Goal: Information Seeking & Learning: Learn about a topic

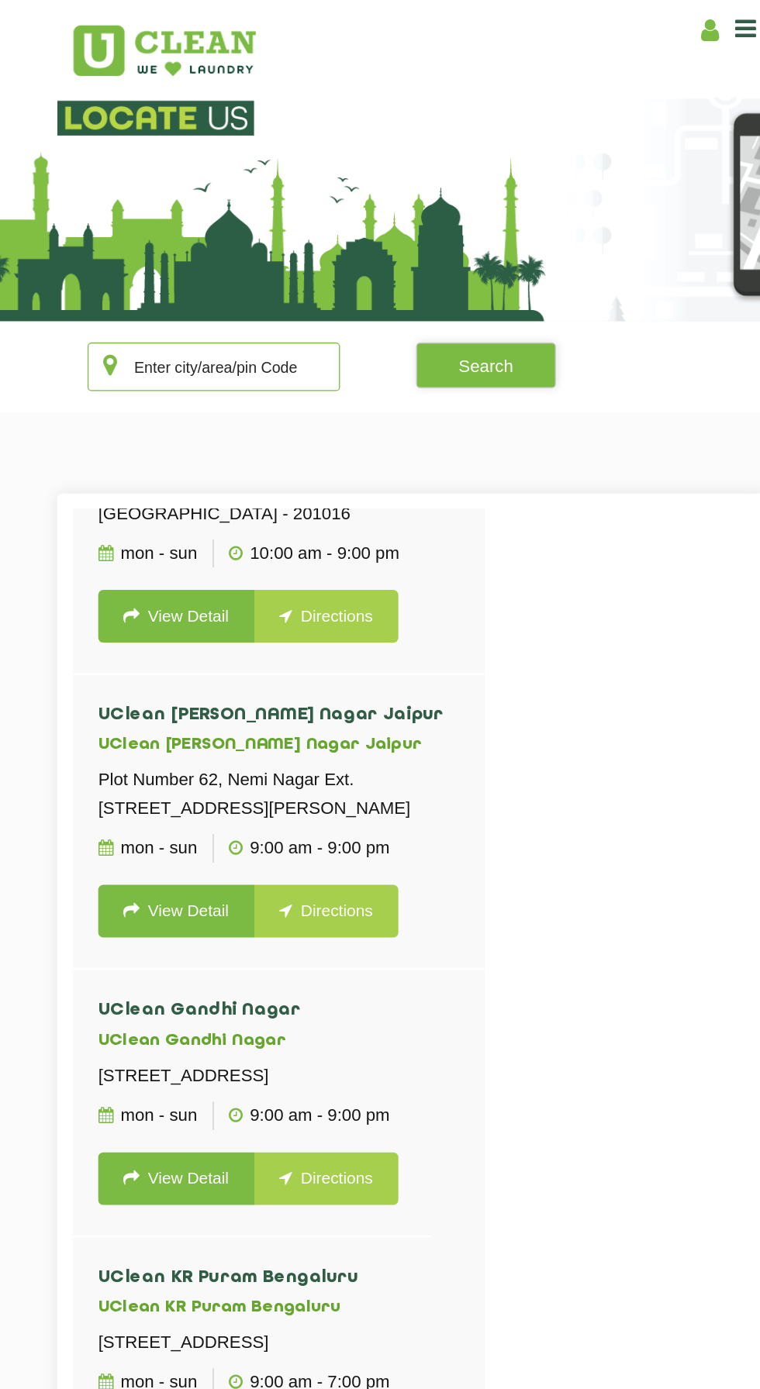
click at [294, 281] on input "text" at bounding box center [228, 280] width 193 height 37
click at [448, 285] on button "Search" at bounding box center [436, 279] width 107 height 35
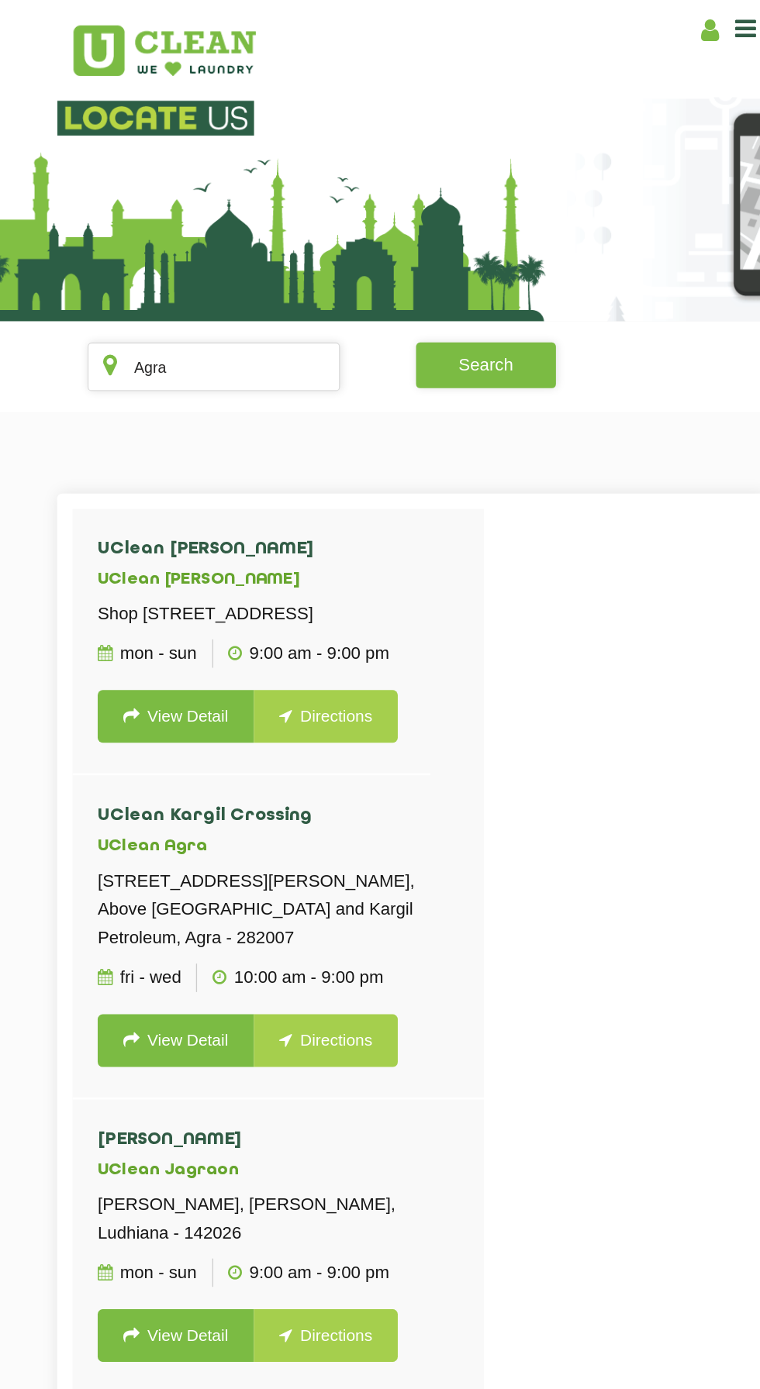
click at [460, 277] on button "Search" at bounding box center [436, 279] width 107 height 35
click at [277, 279] on input "Agra" at bounding box center [228, 280] width 193 height 37
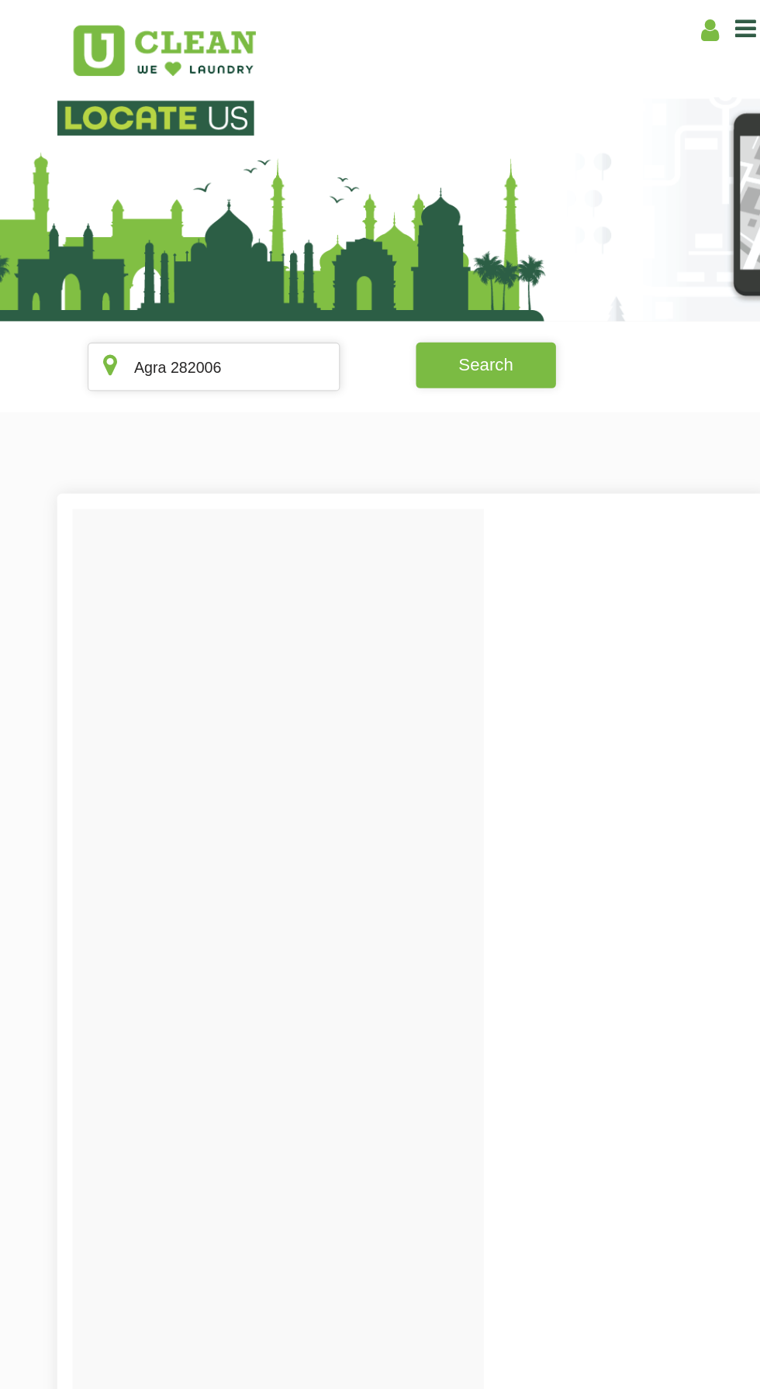
click at [439, 278] on button "Search" at bounding box center [436, 279] width 107 height 35
click at [456, 273] on button "Search" at bounding box center [436, 279] width 107 height 35
click at [282, 278] on input "Agra 282006" at bounding box center [228, 280] width 193 height 37
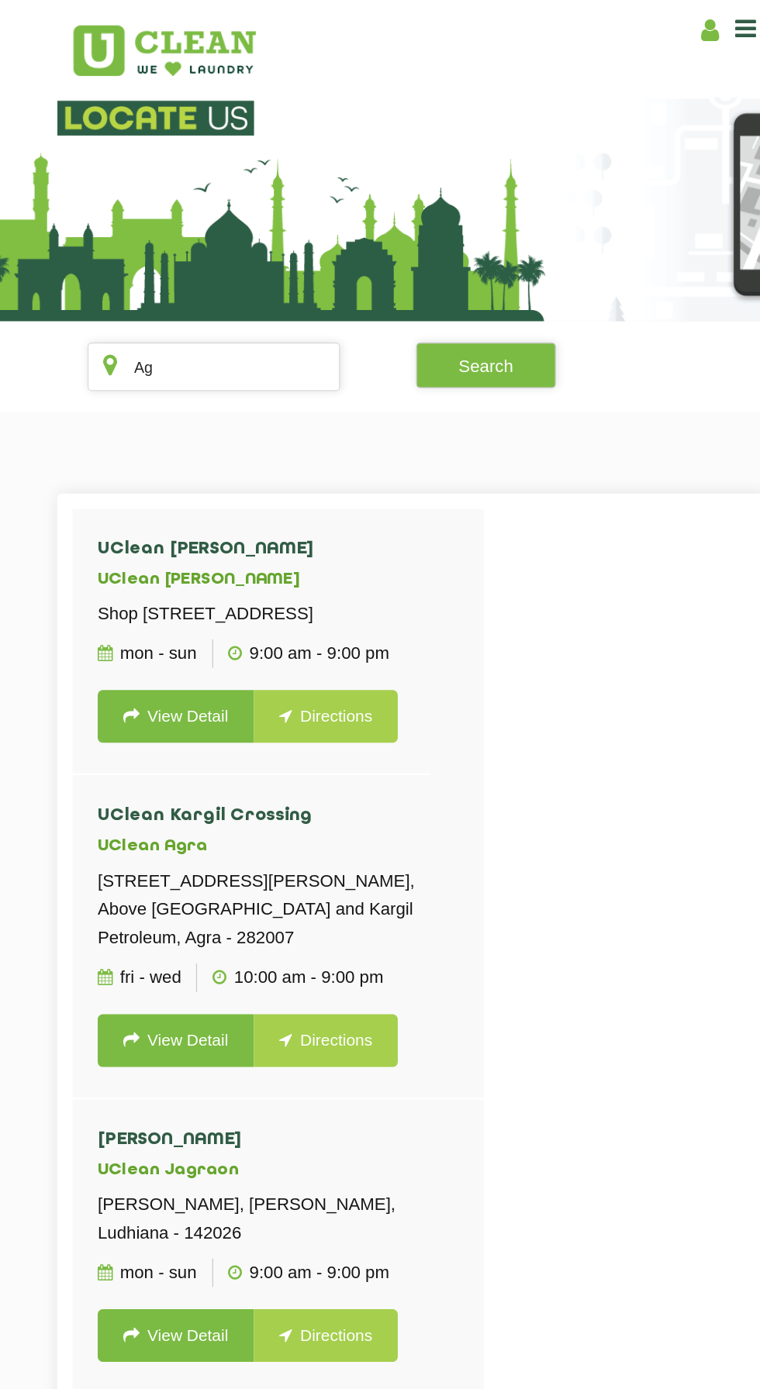
click at [525, 436] on div at bounding box center [500, 1083] width 760 height 1389
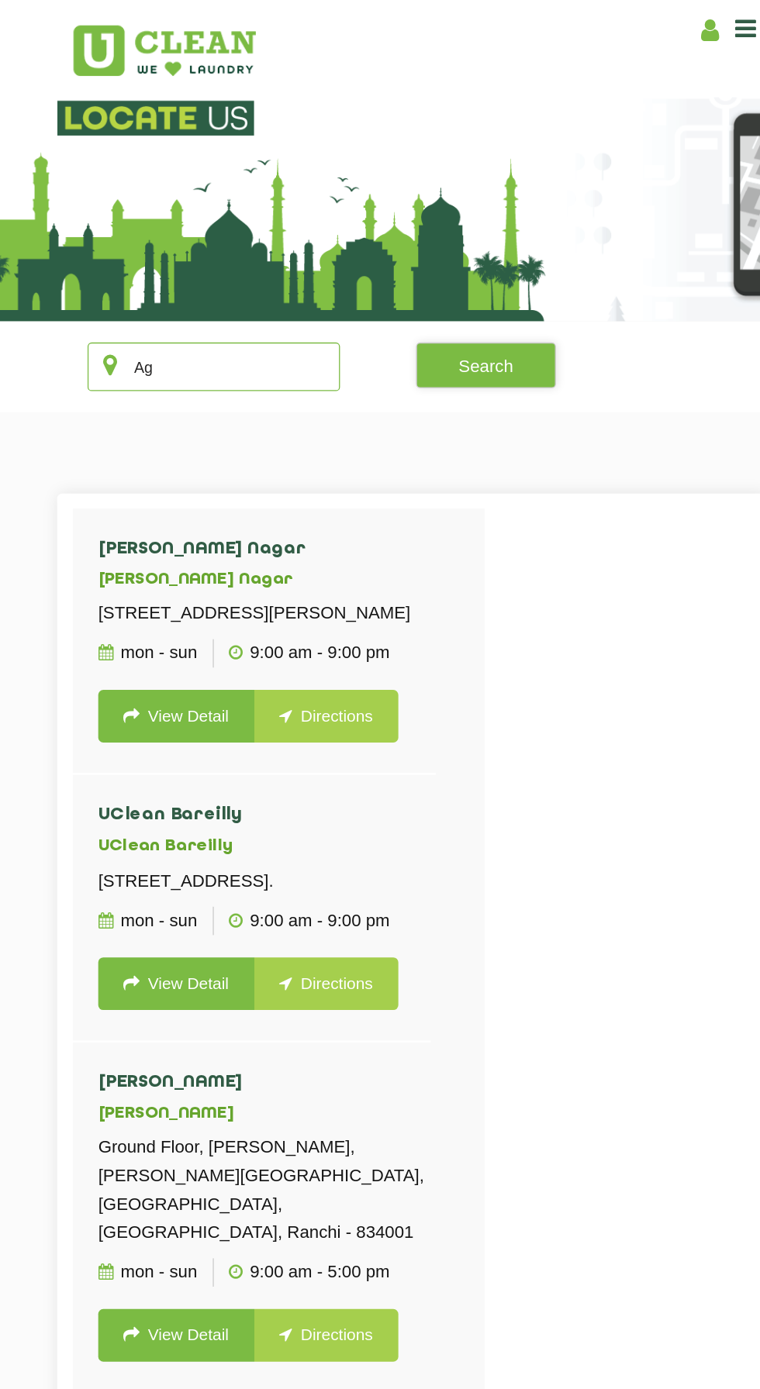
click at [274, 277] on input "Ag" at bounding box center [228, 280] width 193 height 37
type input "Agra"
click at [515, 399] on div at bounding box center [500, 1083] width 760 height 1389
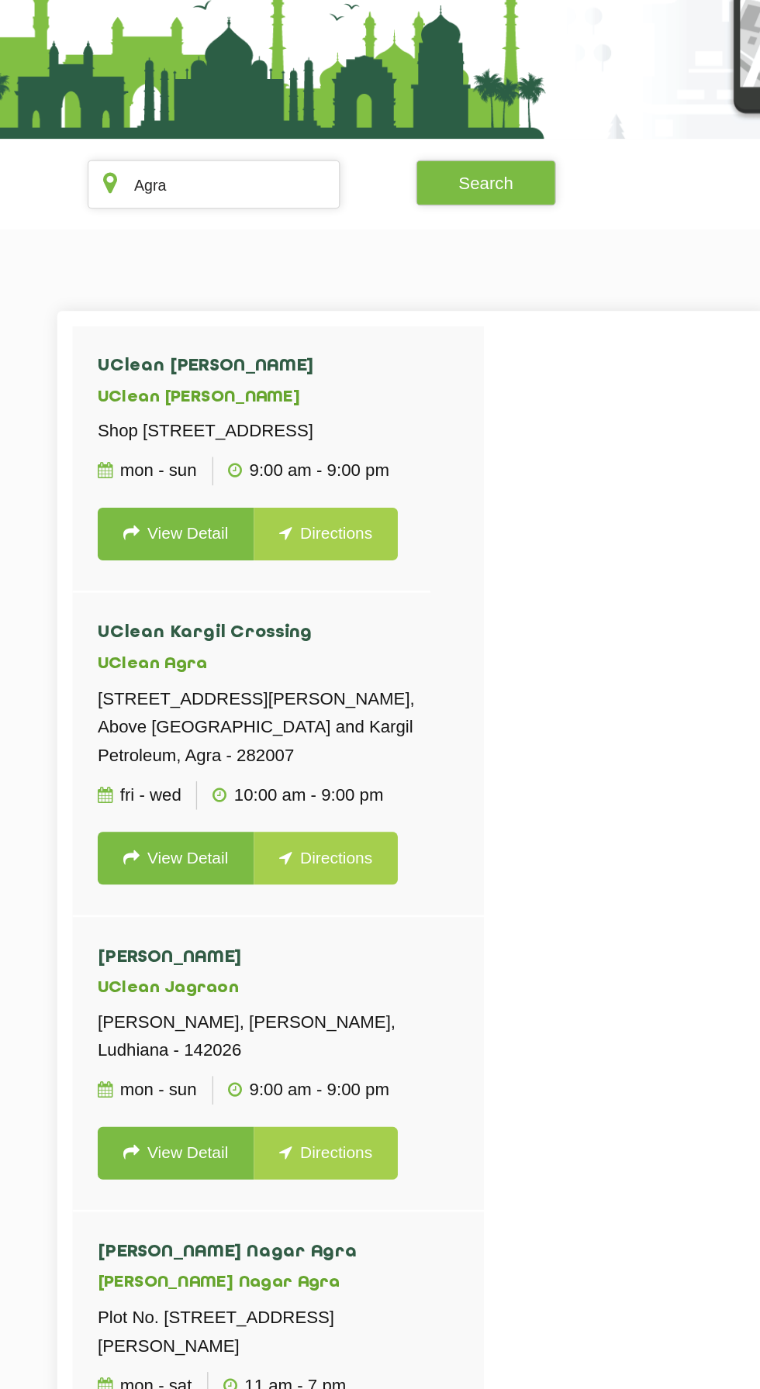
click at [203, 816] on link "View Detail" at bounding box center [199, 796] width 119 height 40
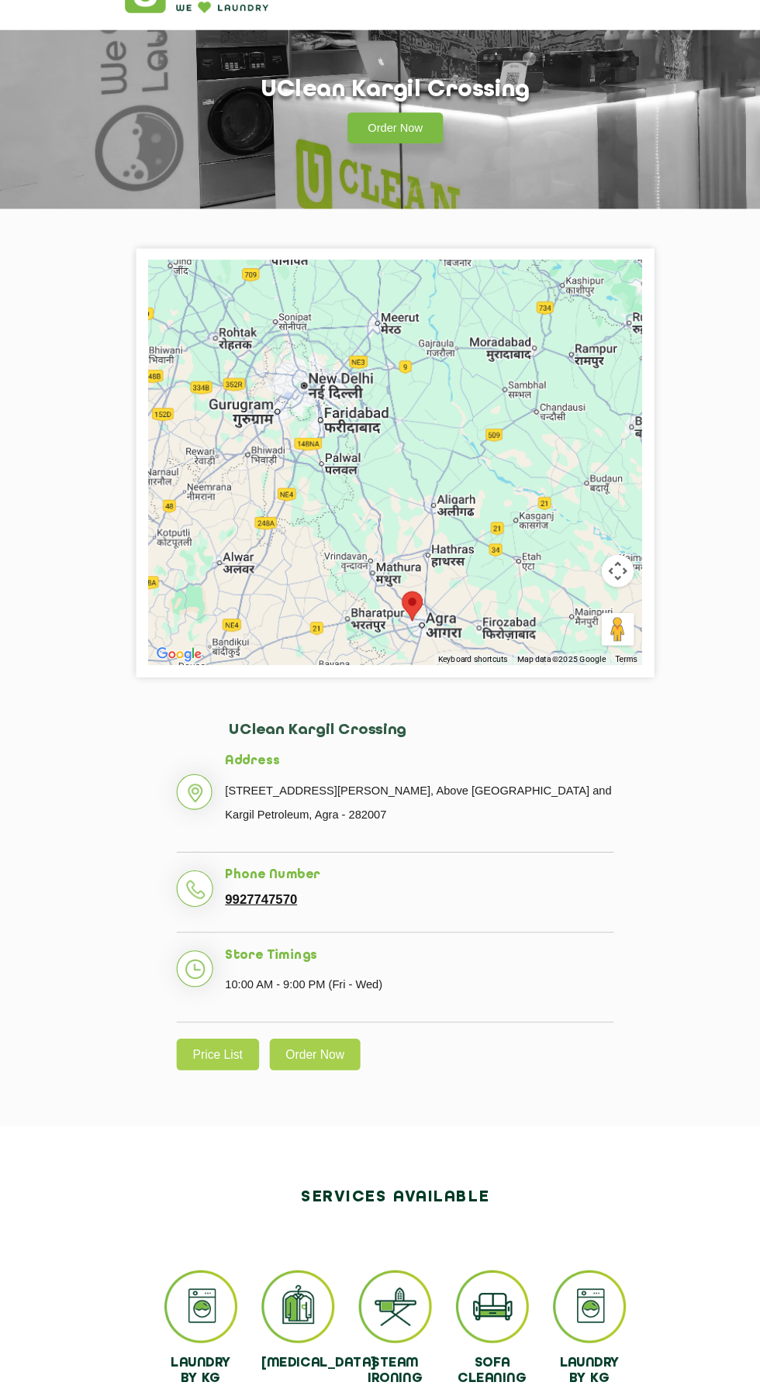
scroll to position [36, 0]
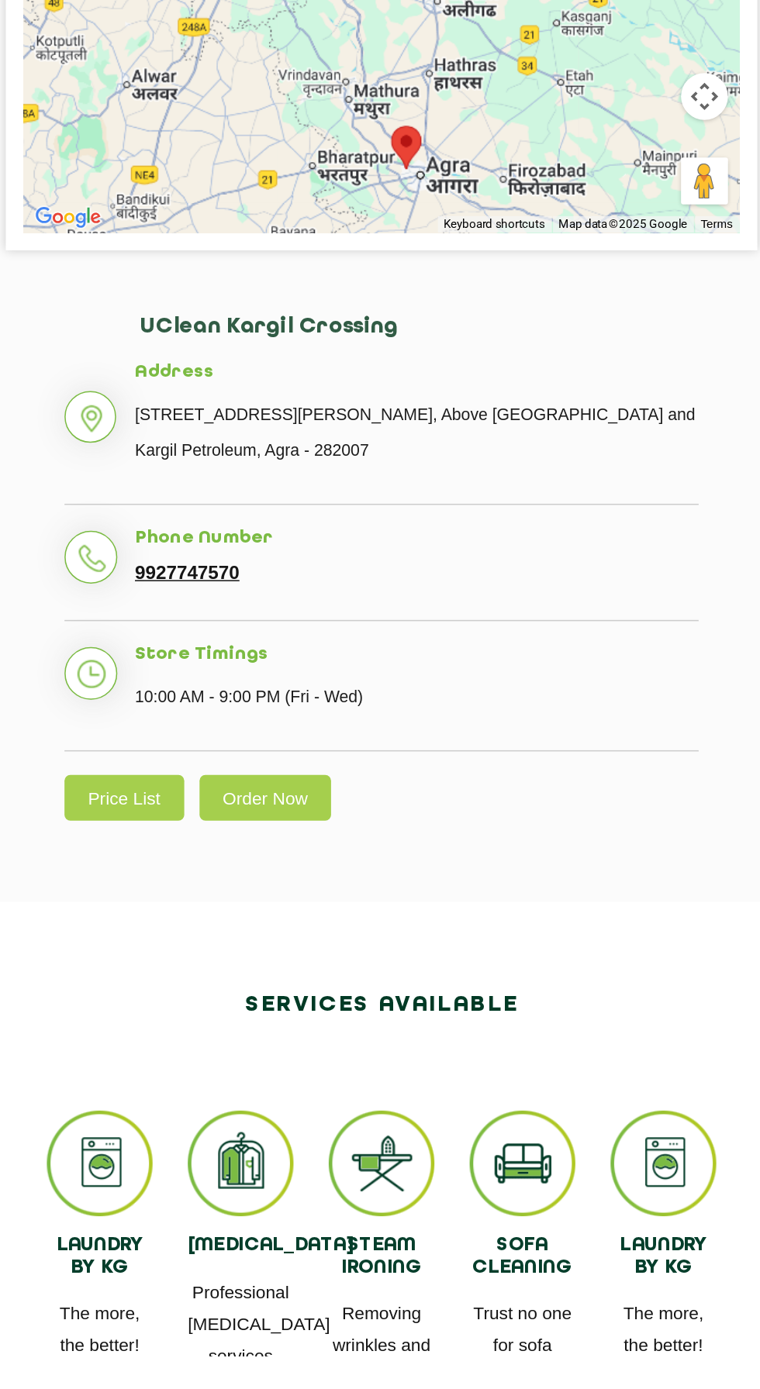
click at [220, 1020] on link "Price List" at bounding box center [210, 1020] width 79 height 30
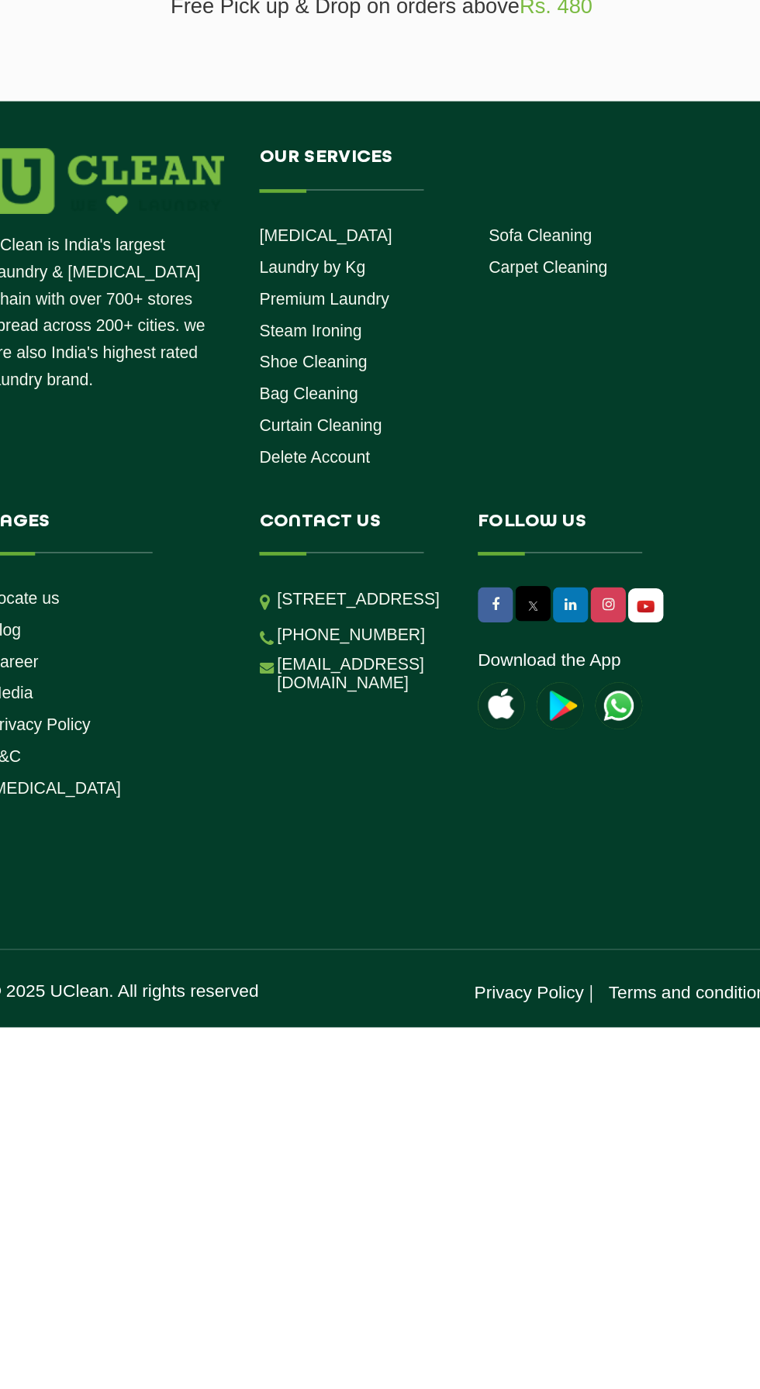
select select "0"
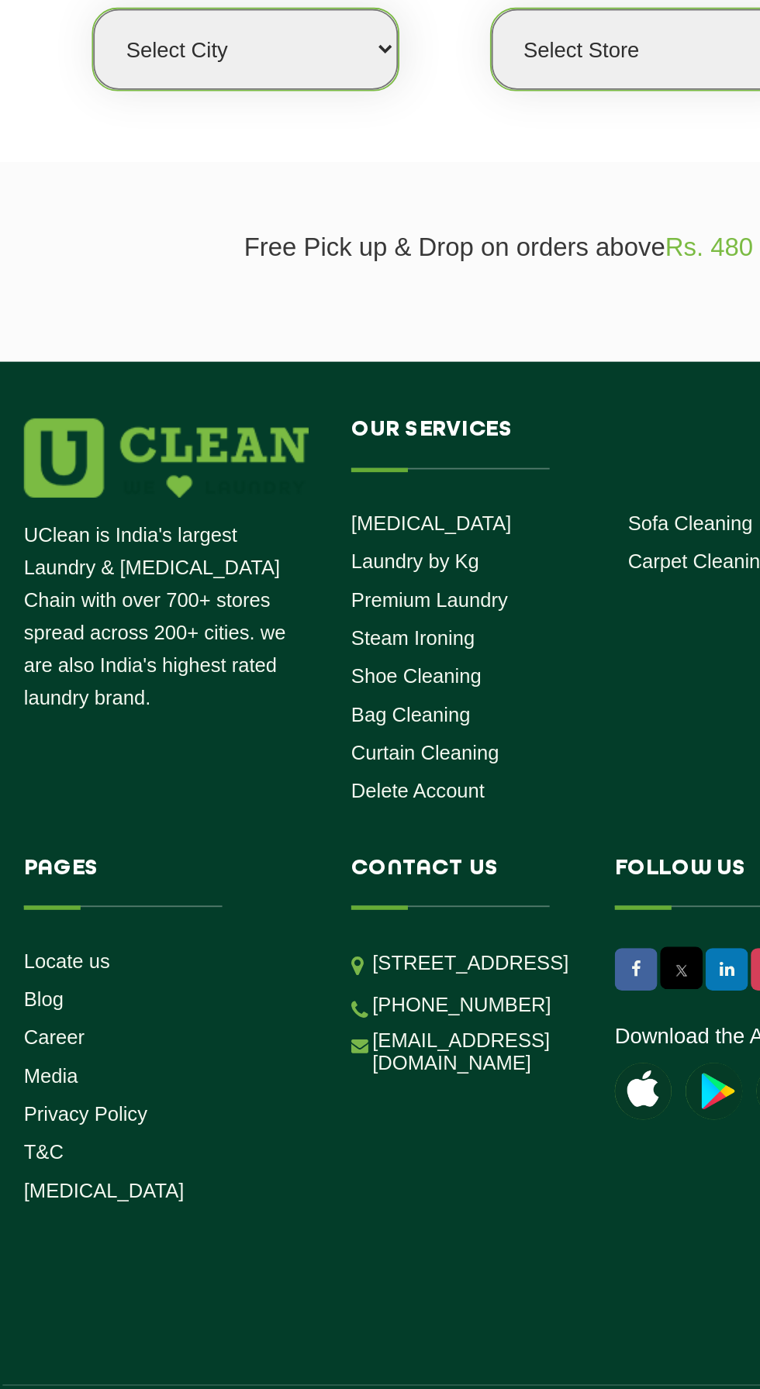
click at [337, 771] on link "Bag Cleaning" at bounding box center [331, 769] width 65 height 12
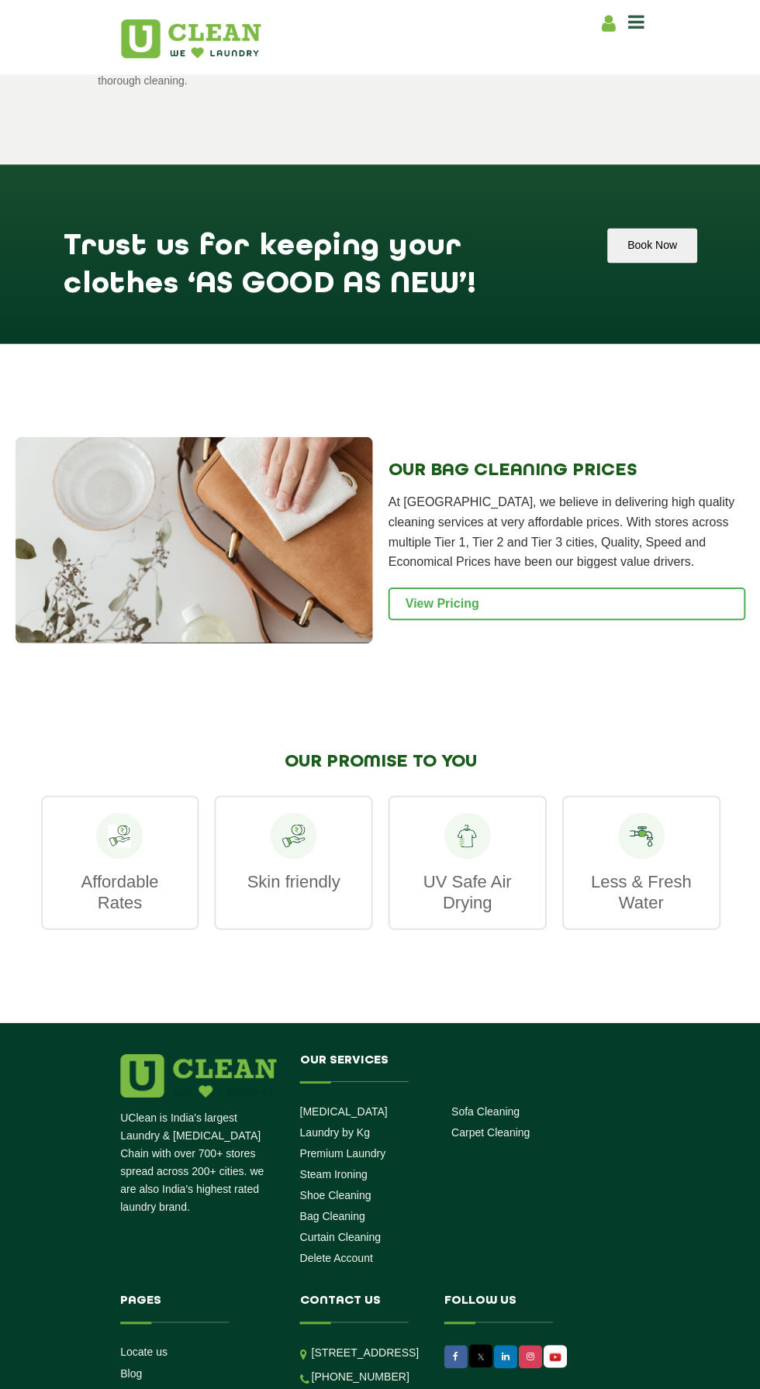
scroll to position [1273, 0]
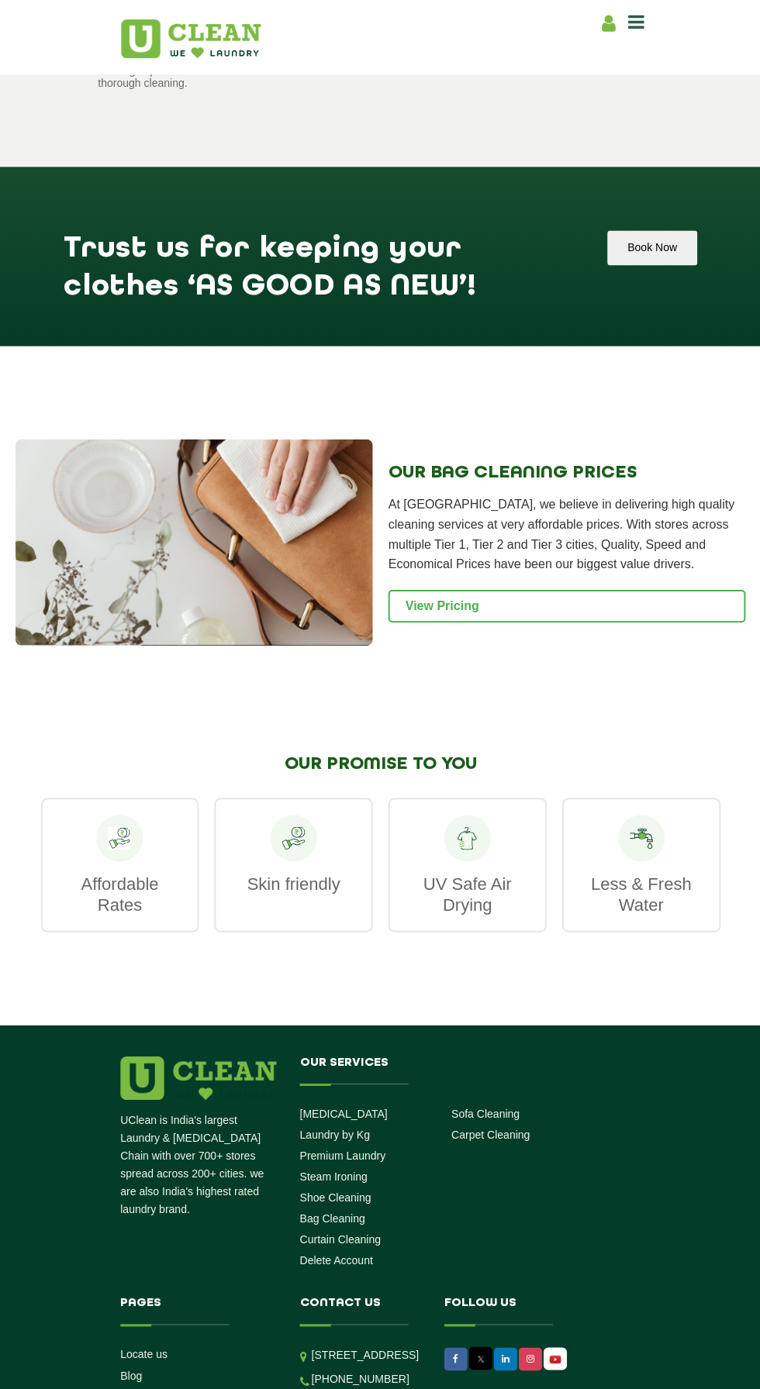
click at [527, 589] on link "View Pricing" at bounding box center [566, 605] width 357 height 33
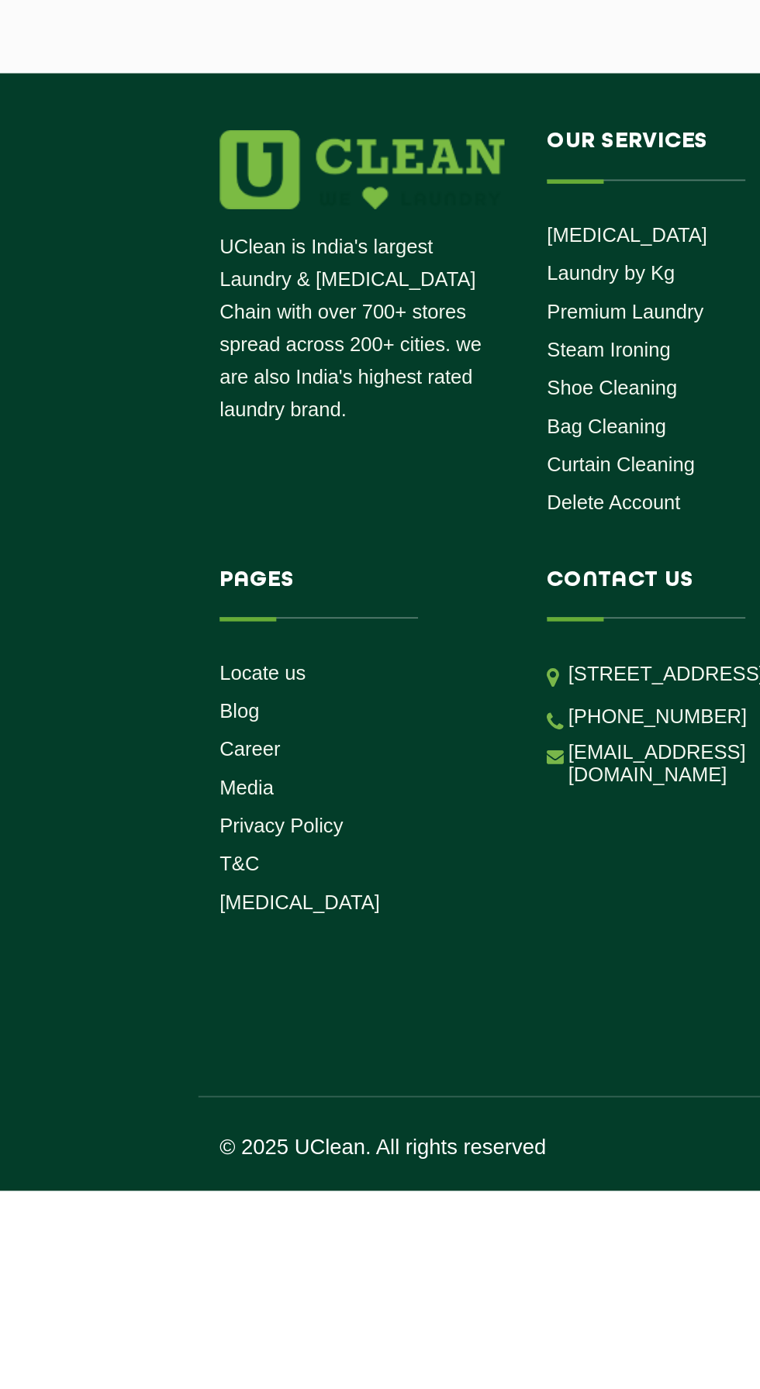
select select "0"
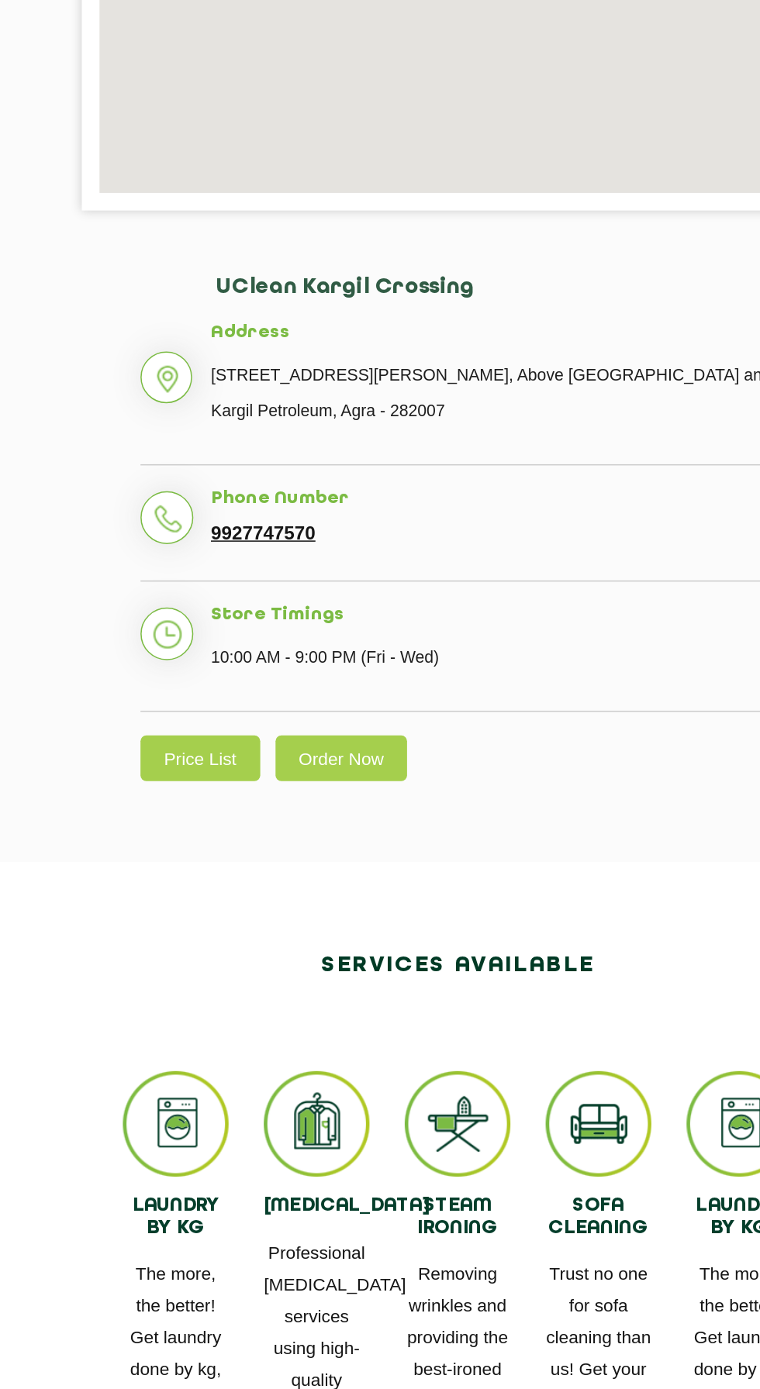
scroll to position [223, 0]
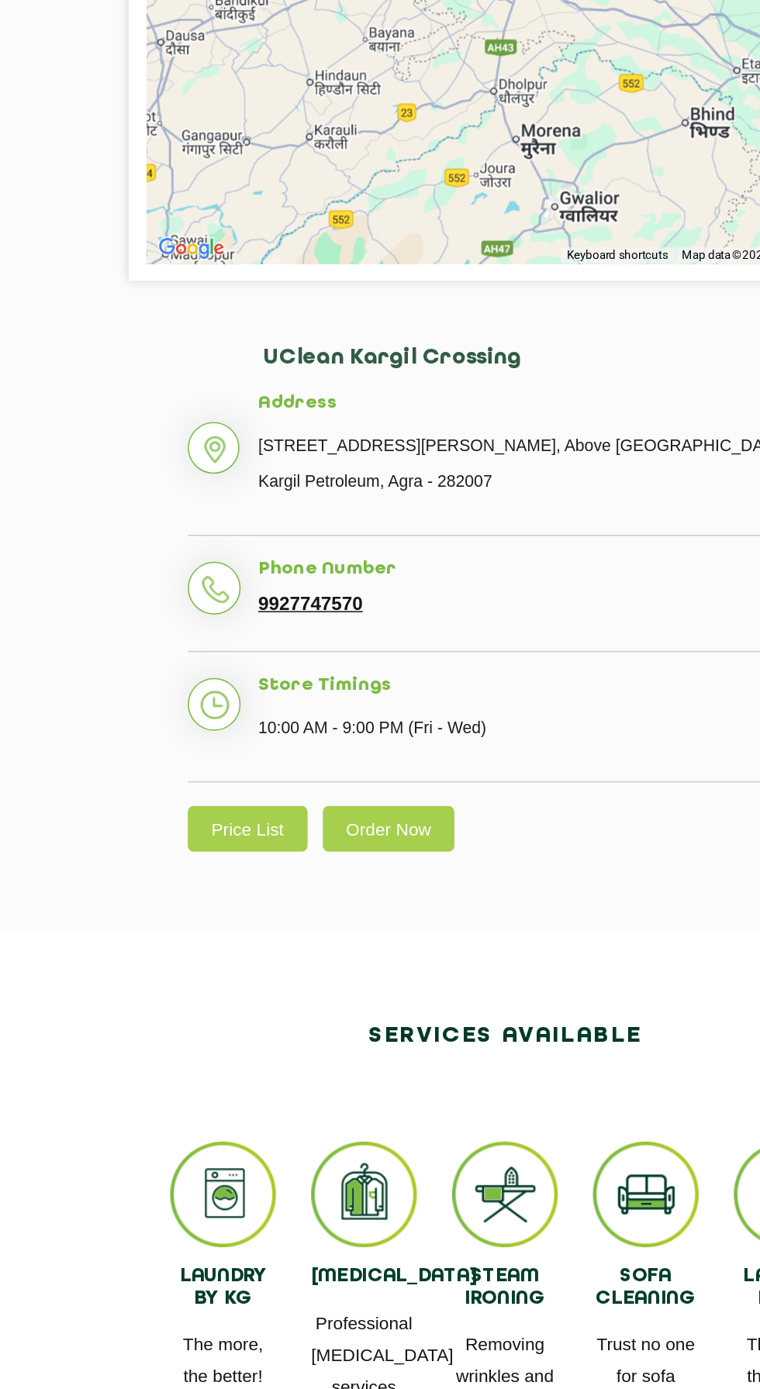
click at [222, 832] on link "Price List" at bounding box center [210, 833] width 79 height 30
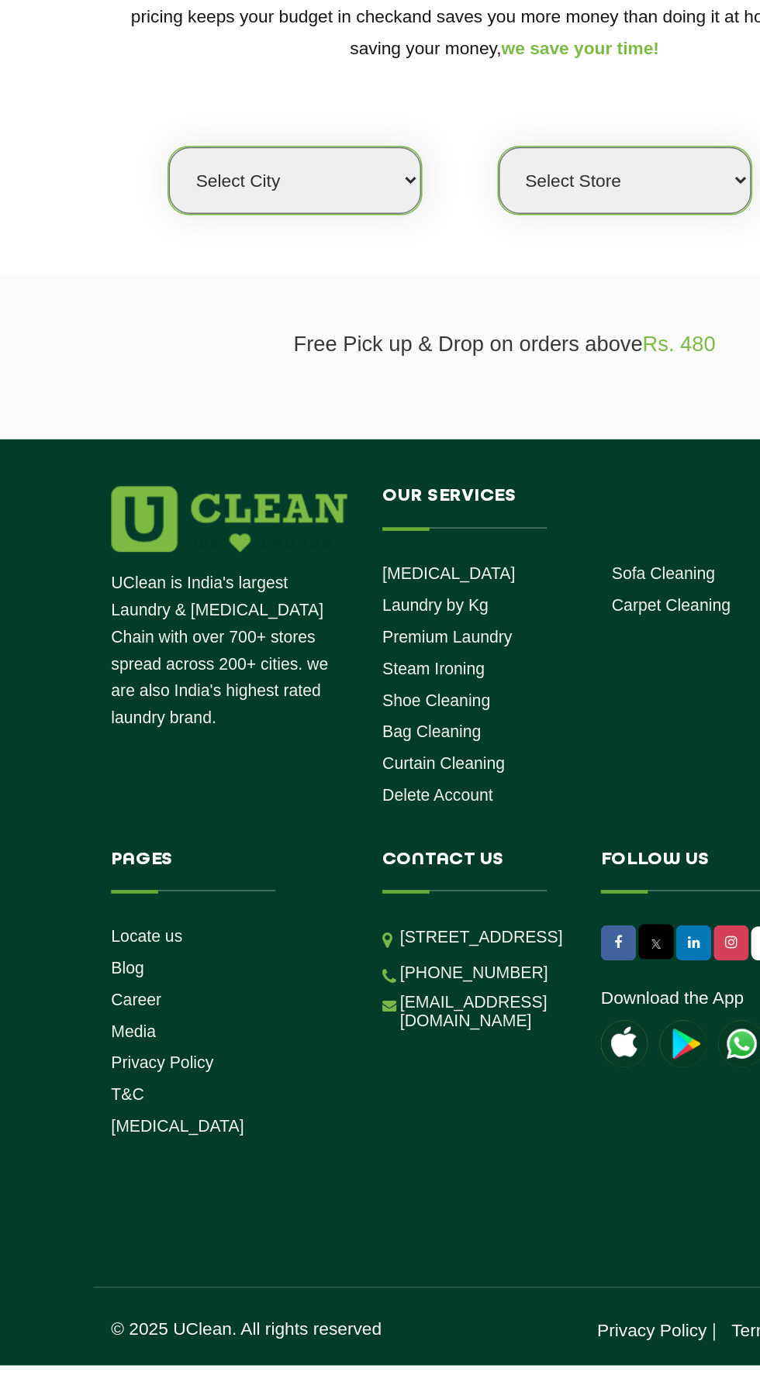
select select "0"
click at [345, 751] on link "Shoe Cleaning" at bounding box center [334, 748] width 71 height 12
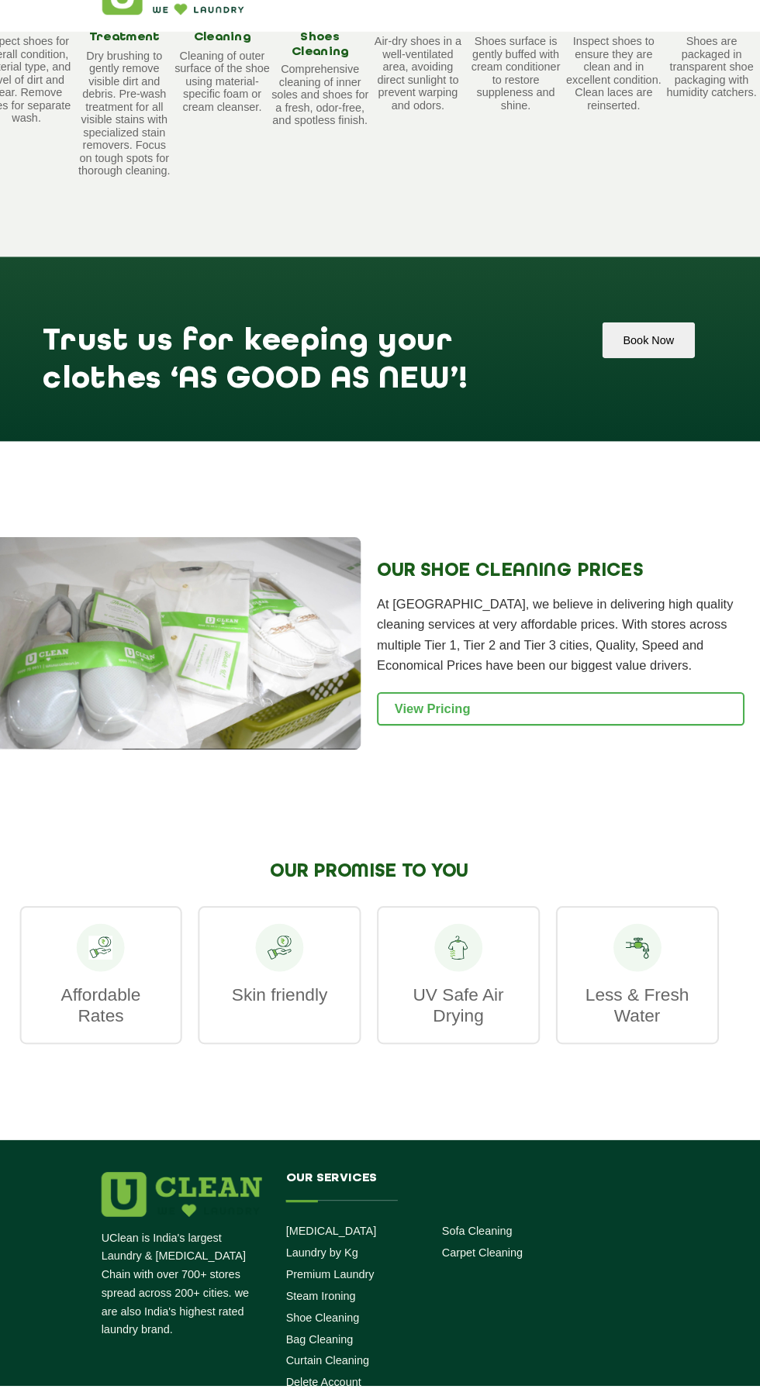
click at [689, 716] on link "View Pricing" at bounding box center [566, 731] width 357 height 33
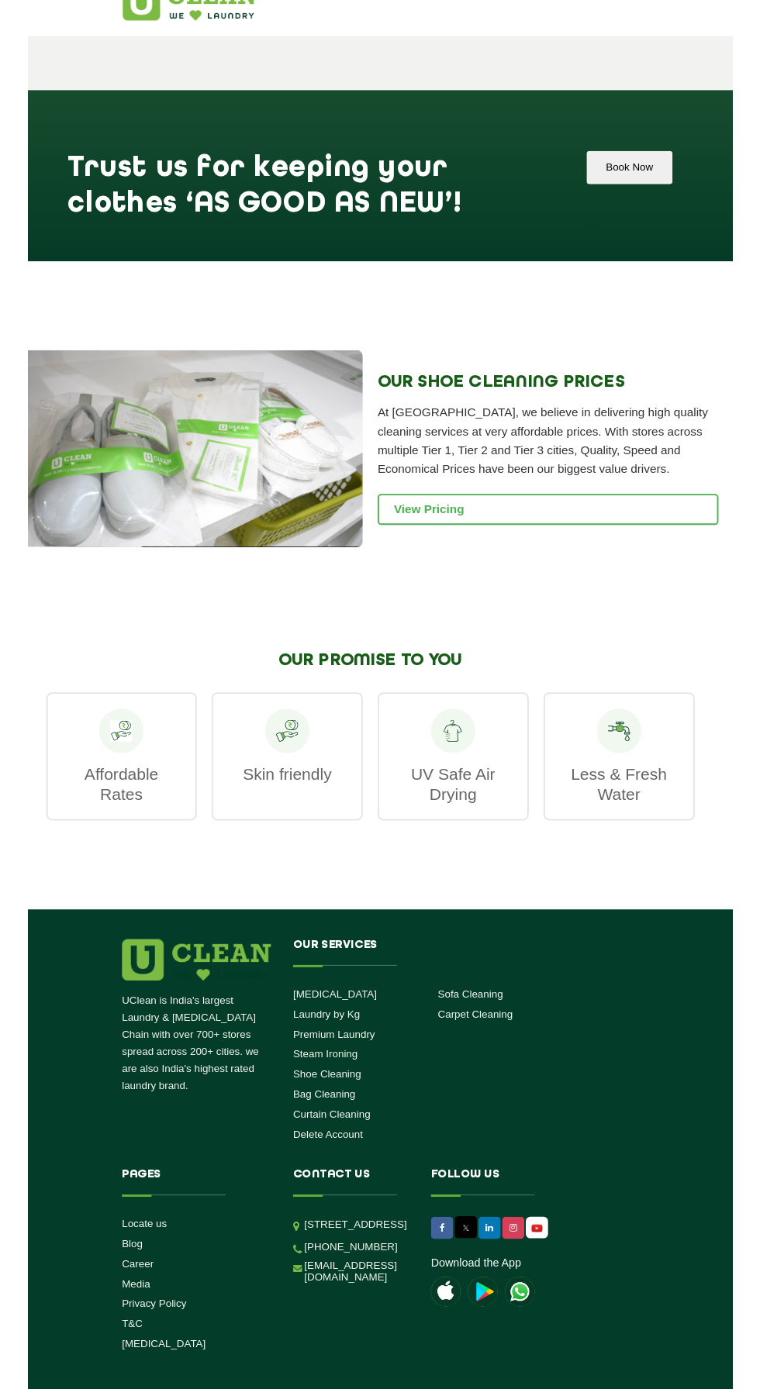
scroll to position [1280, 0]
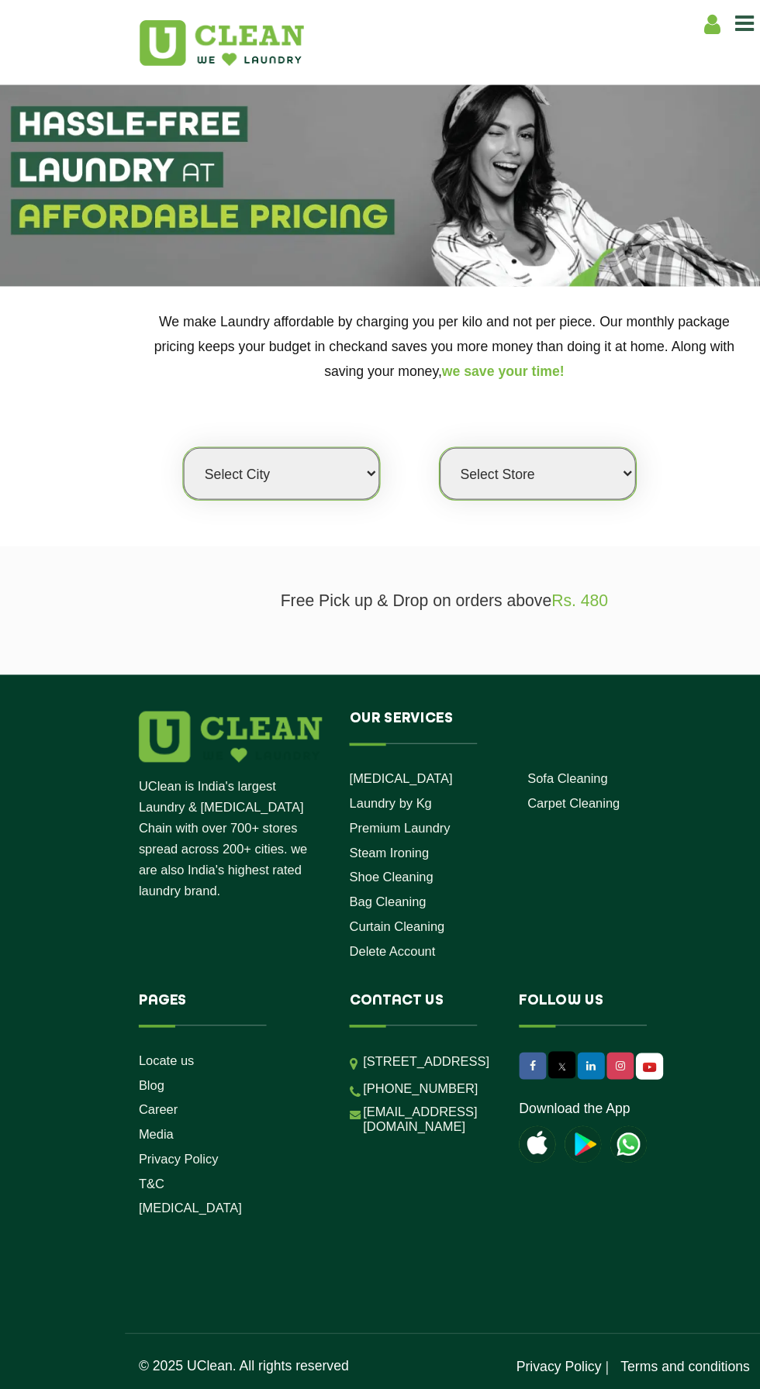
click at [282, 418] on select "Select city [GEOGRAPHIC_DATA] [GEOGRAPHIC_DATA] [GEOGRAPHIC_DATA] [GEOGRAPHIC_D…" at bounding box center [241, 405] width 167 height 44
select select "3"
click at [158, 383] on select "Select city [GEOGRAPHIC_DATA] [GEOGRAPHIC_DATA] [GEOGRAPHIC_DATA] [GEOGRAPHIC_D…" at bounding box center [241, 405] width 167 height 44
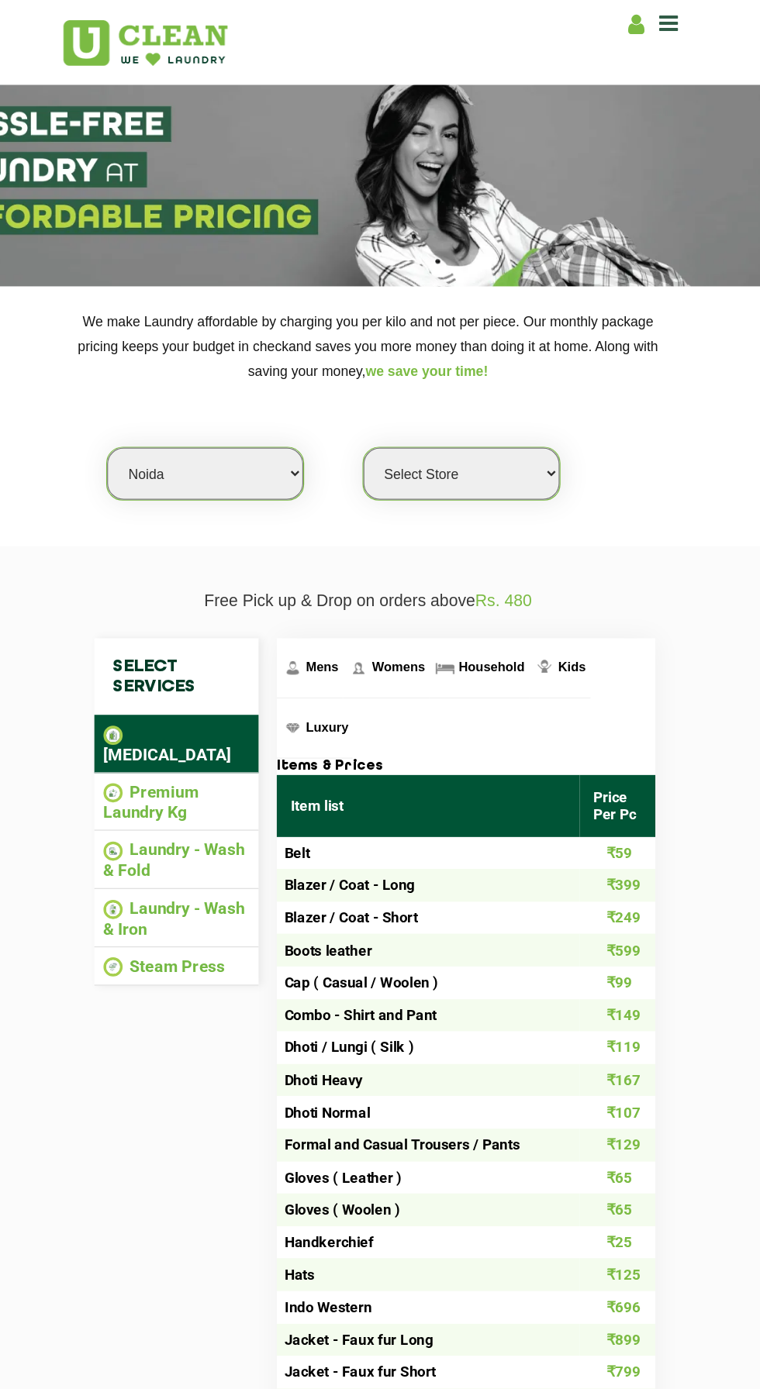
click at [504, 402] on select "Select Store UClean Sector 122 Noida UClean Pari Chowk UClean Techzone Greater …" at bounding box center [459, 405] width 167 height 44
select select "120"
click at [376, 383] on select "Select Store UClean Sector 122 Noida UClean Pari Chowk UClean Techzone Greater …" at bounding box center [459, 405] width 167 height 44
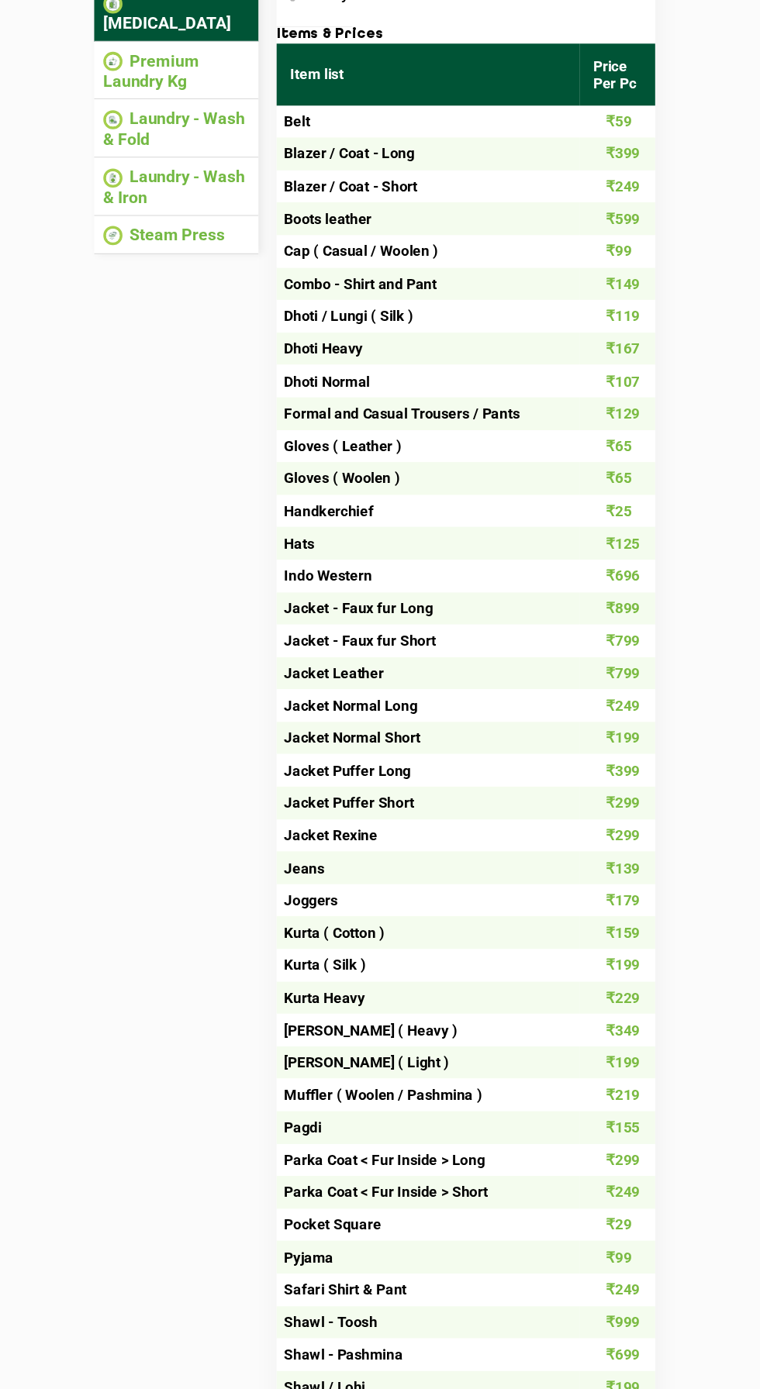
scroll to position [422, 0]
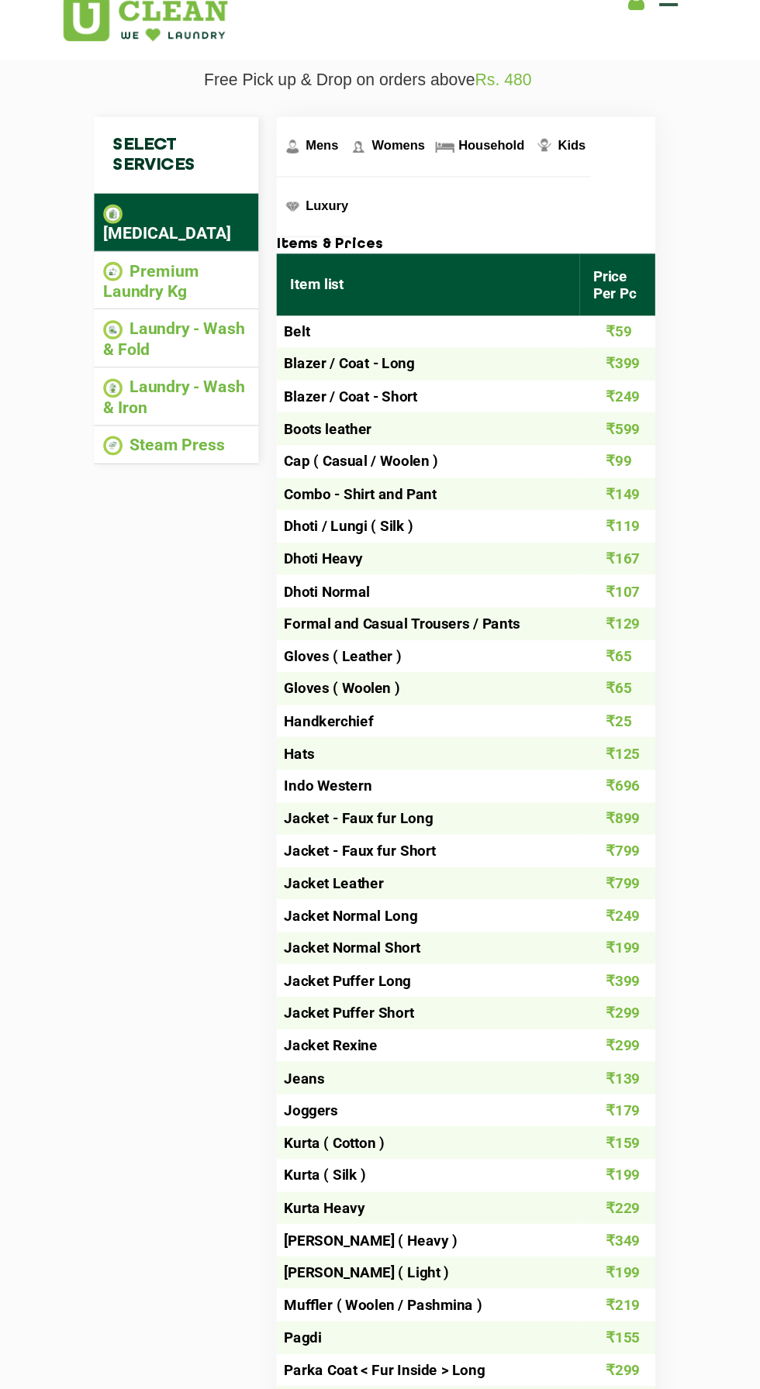
click at [221, 249] on li "Premium Laundry Kg" at bounding box center [217, 262] width 124 height 34
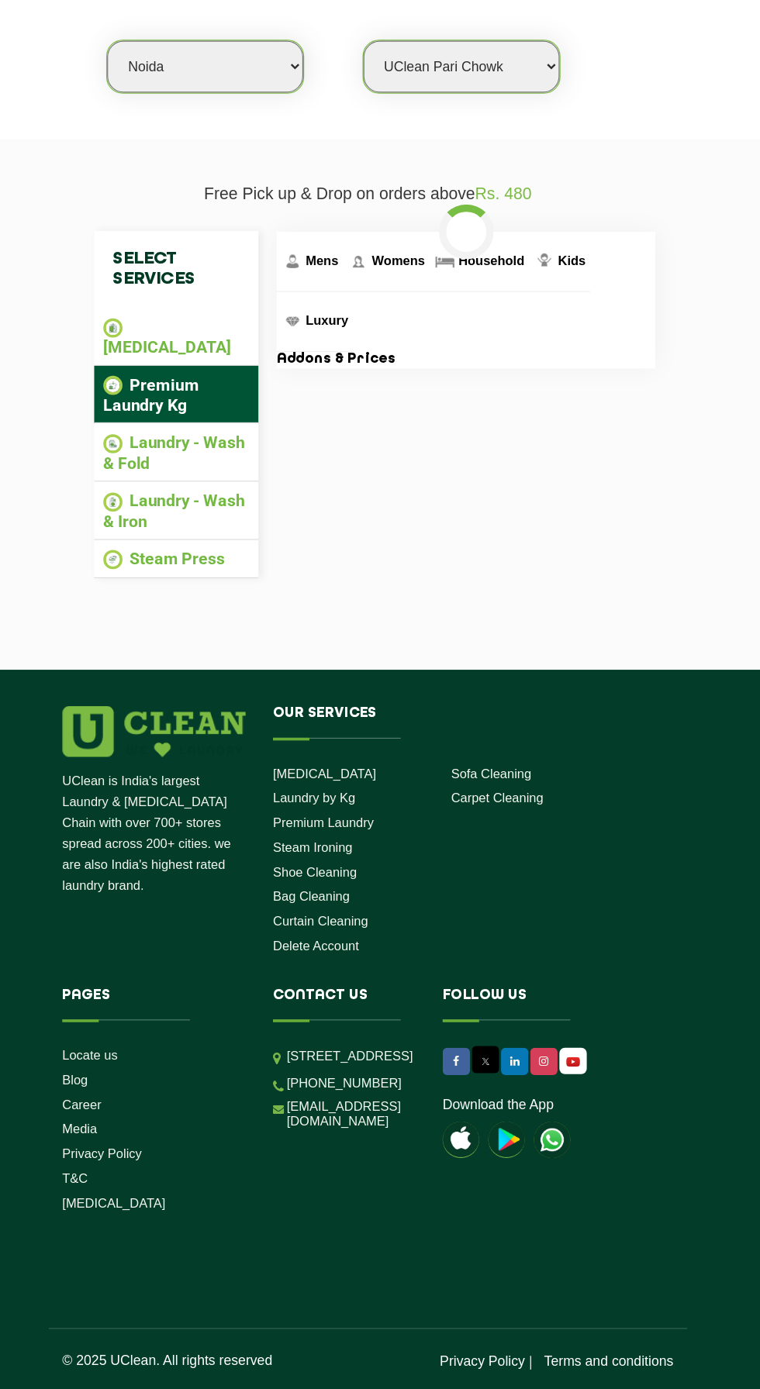
scroll to position [144, 0]
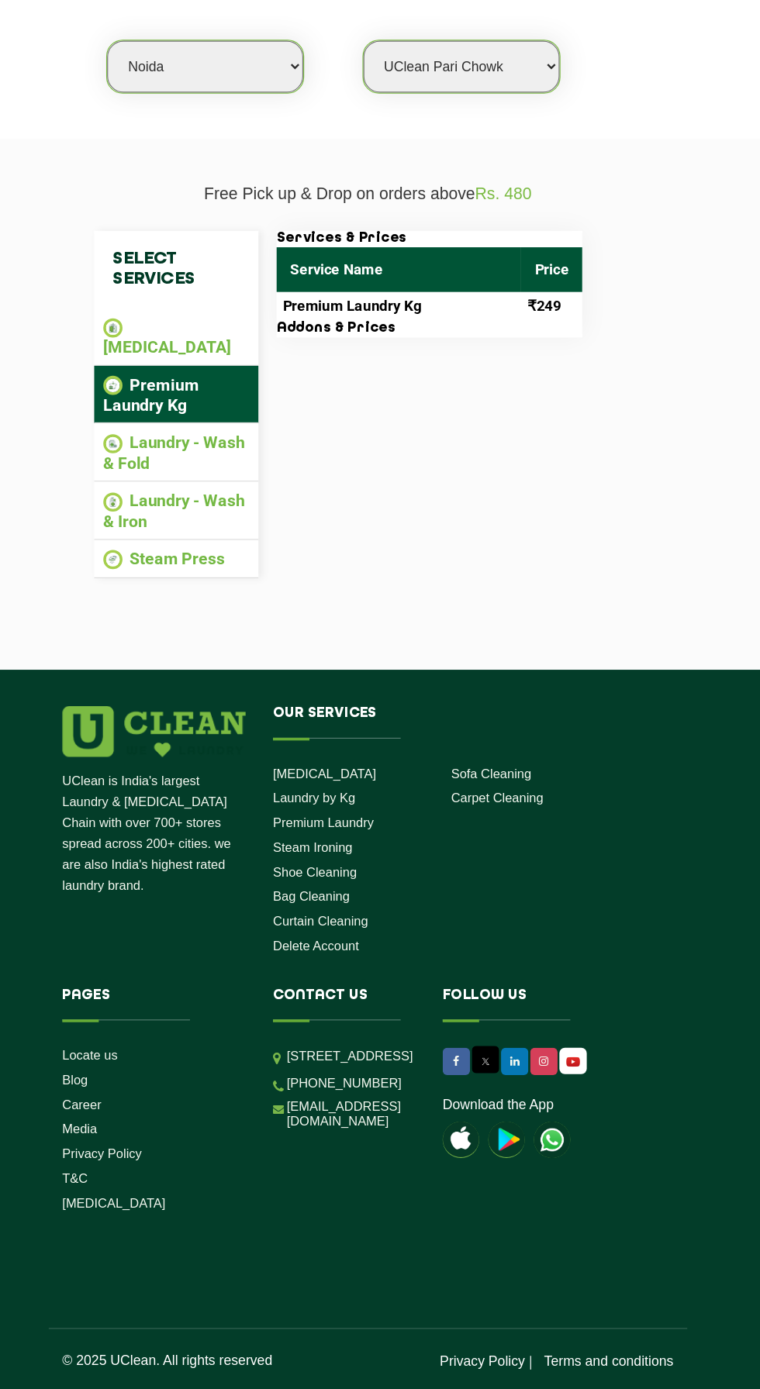
click at [253, 576] on li "Laundry - Wash & Fold" at bounding box center [217, 593] width 124 height 34
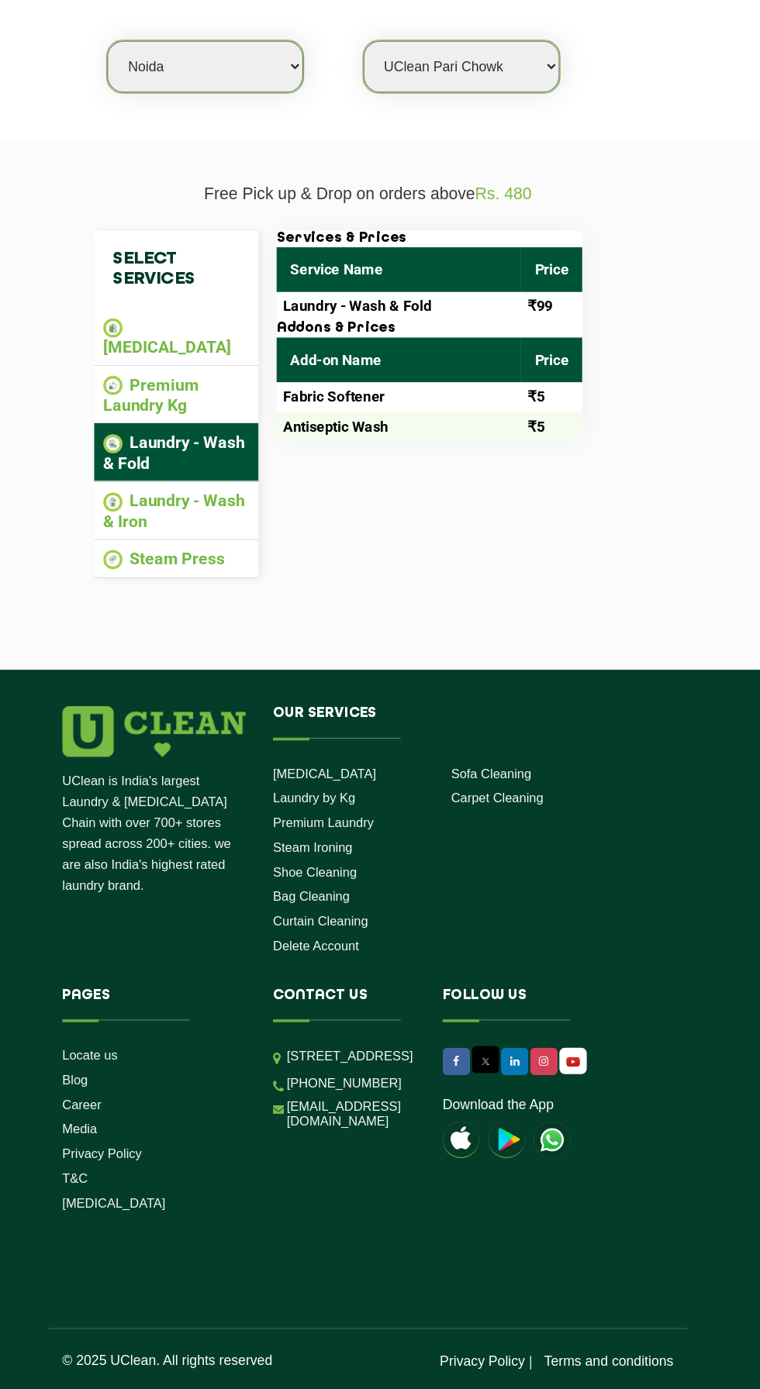
click at [234, 527] on li "Premium Laundry Kg" at bounding box center [217, 544] width 124 height 34
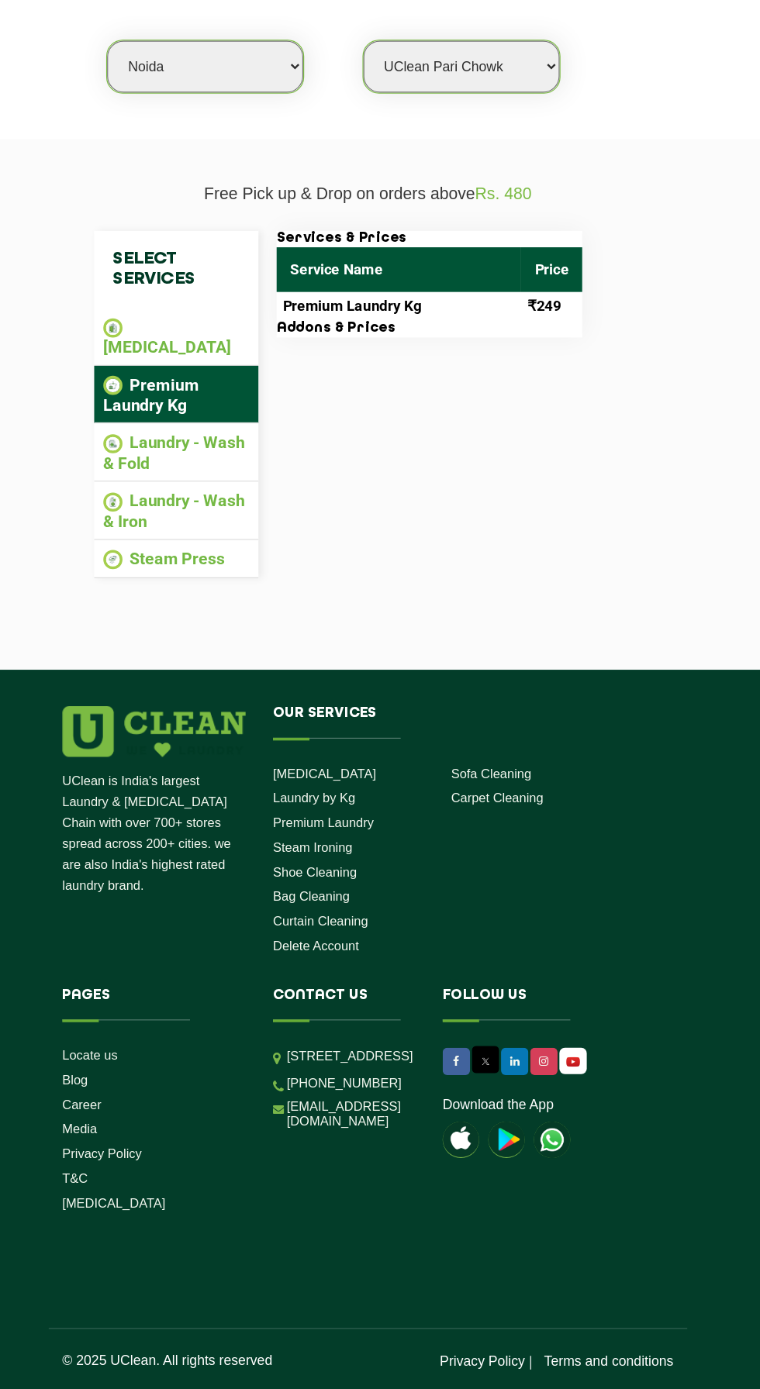
click at [246, 625] on li "Laundry - Wash & Iron" at bounding box center [217, 642] width 124 height 34
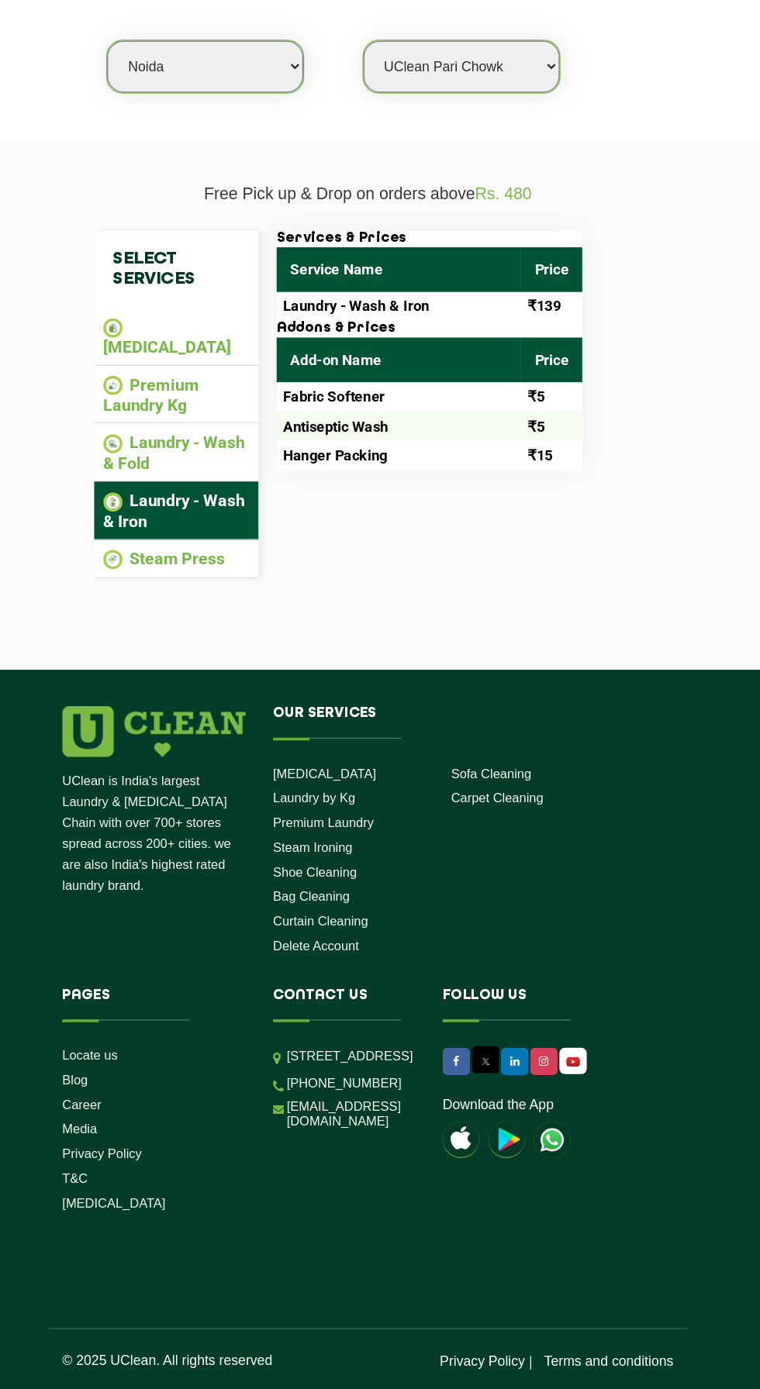
click at [233, 675] on li "Steam Press" at bounding box center [217, 684] width 124 height 18
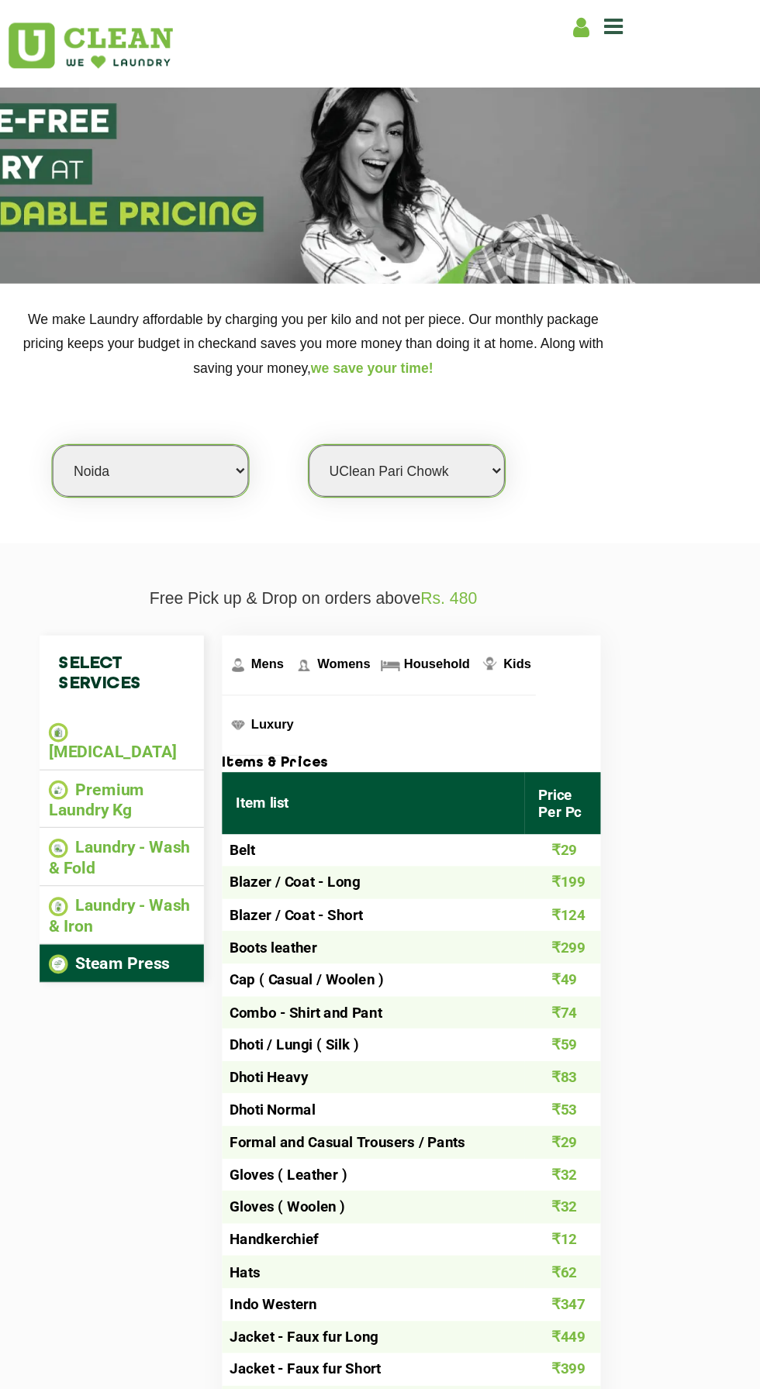
scroll to position [0, 0]
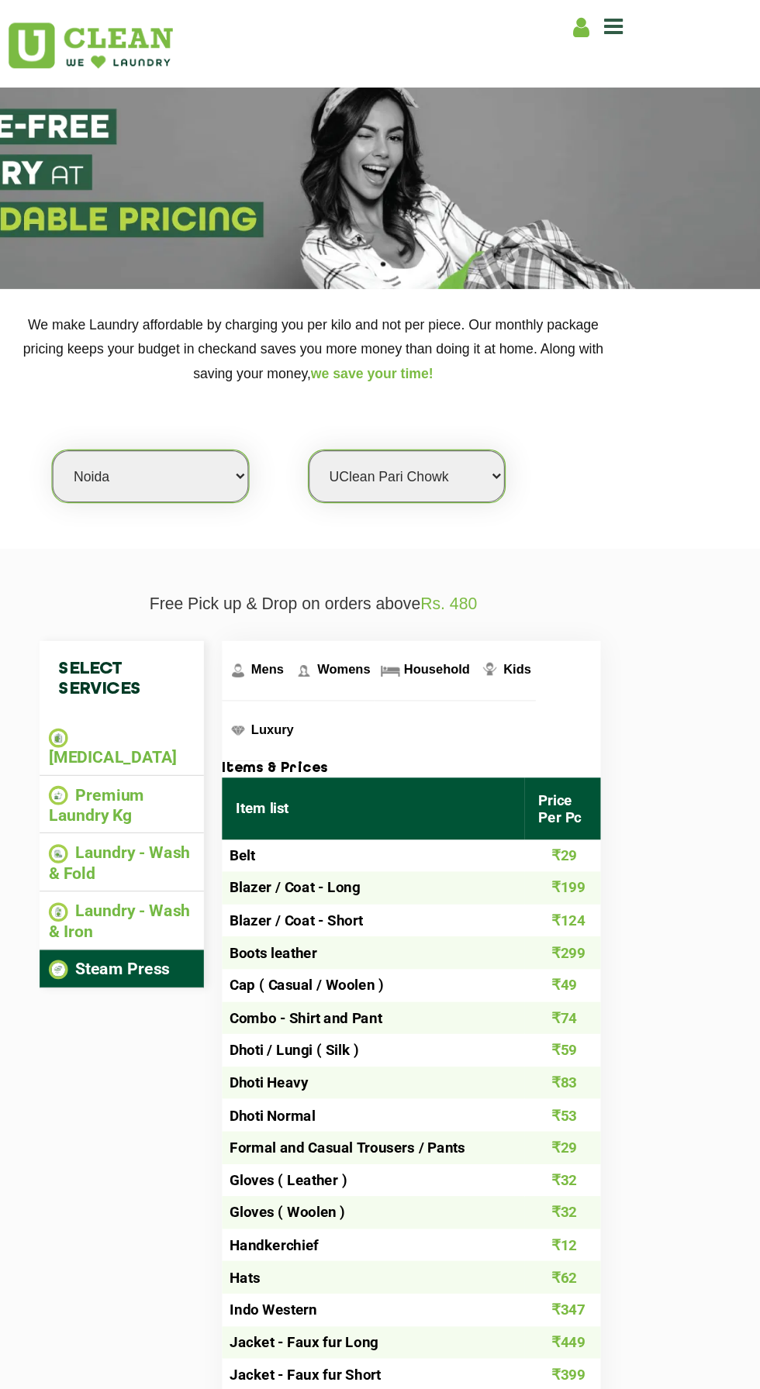
click at [481, 575] on link "Household" at bounding box center [474, 570] width 84 height 50
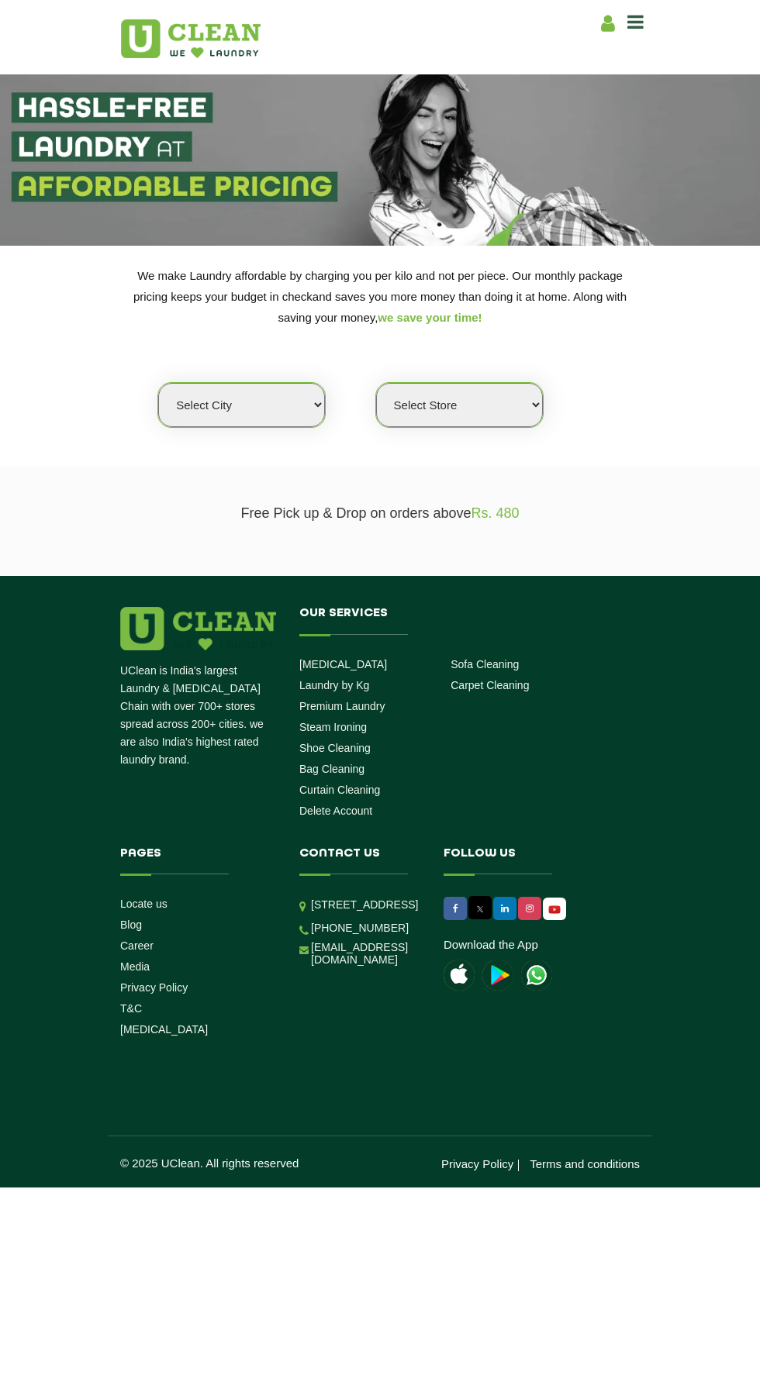
click at [296, 409] on select "Select city [GEOGRAPHIC_DATA] [GEOGRAPHIC_DATA] [GEOGRAPHIC_DATA] [GEOGRAPHIC_D…" at bounding box center [241, 405] width 167 height 44
select select "40"
click at [158, 383] on select "Select city [GEOGRAPHIC_DATA] [GEOGRAPHIC_DATA] [GEOGRAPHIC_DATA] [GEOGRAPHIC_D…" at bounding box center [241, 405] width 167 height 44
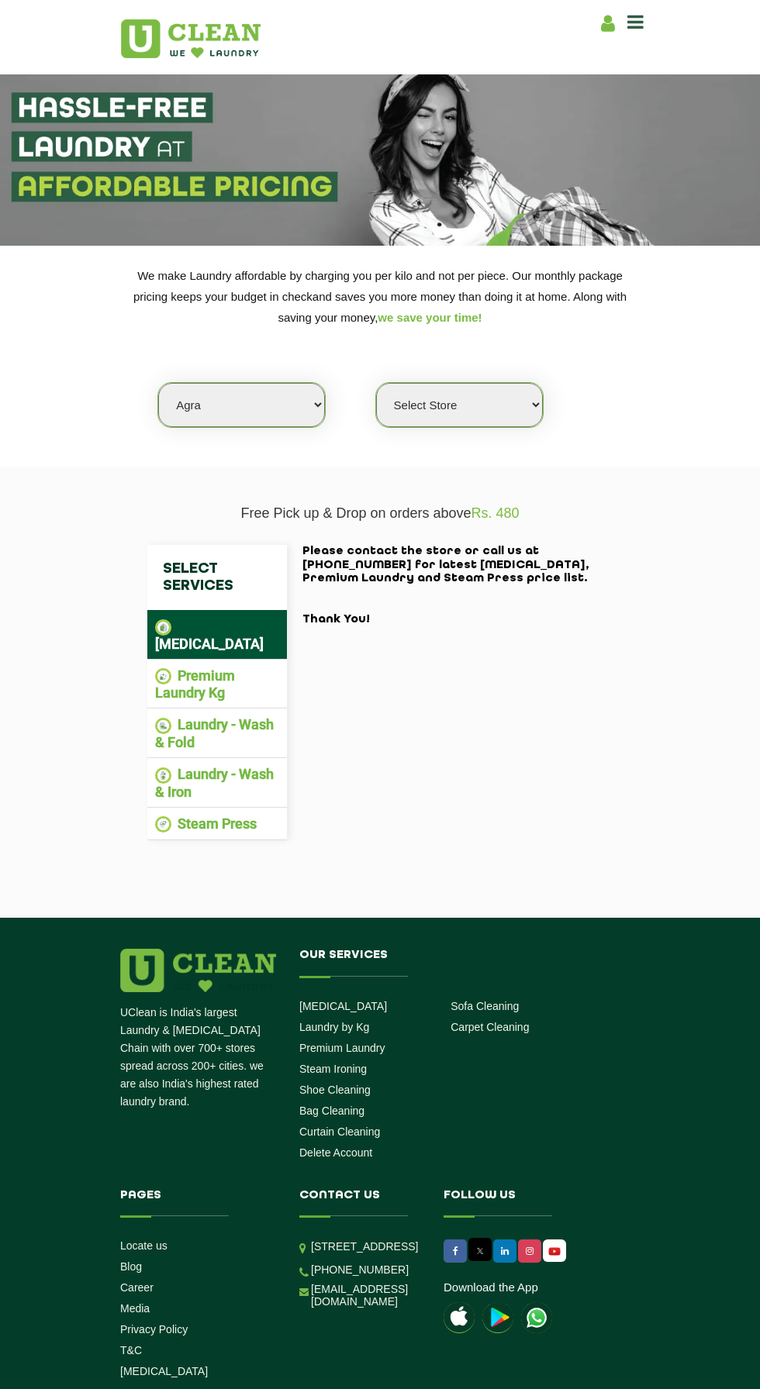
click at [494, 404] on select "Select Store [GEOGRAPHIC_DATA] [PERSON_NAME][GEOGRAPHIC_DATA]" at bounding box center [459, 405] width 167 height 44
select select "595"
click at [376, 383] on select "Select Store [GEOGRAPHIC_DATA] [PERSON_NAME][GEOGRAPHIC_DATA]" at bounding box center [459, 405] width 167 height 44
click at [209, 680] on li "Premium Laundry Kg" at bounding box center [217, 684] width 124 height 34
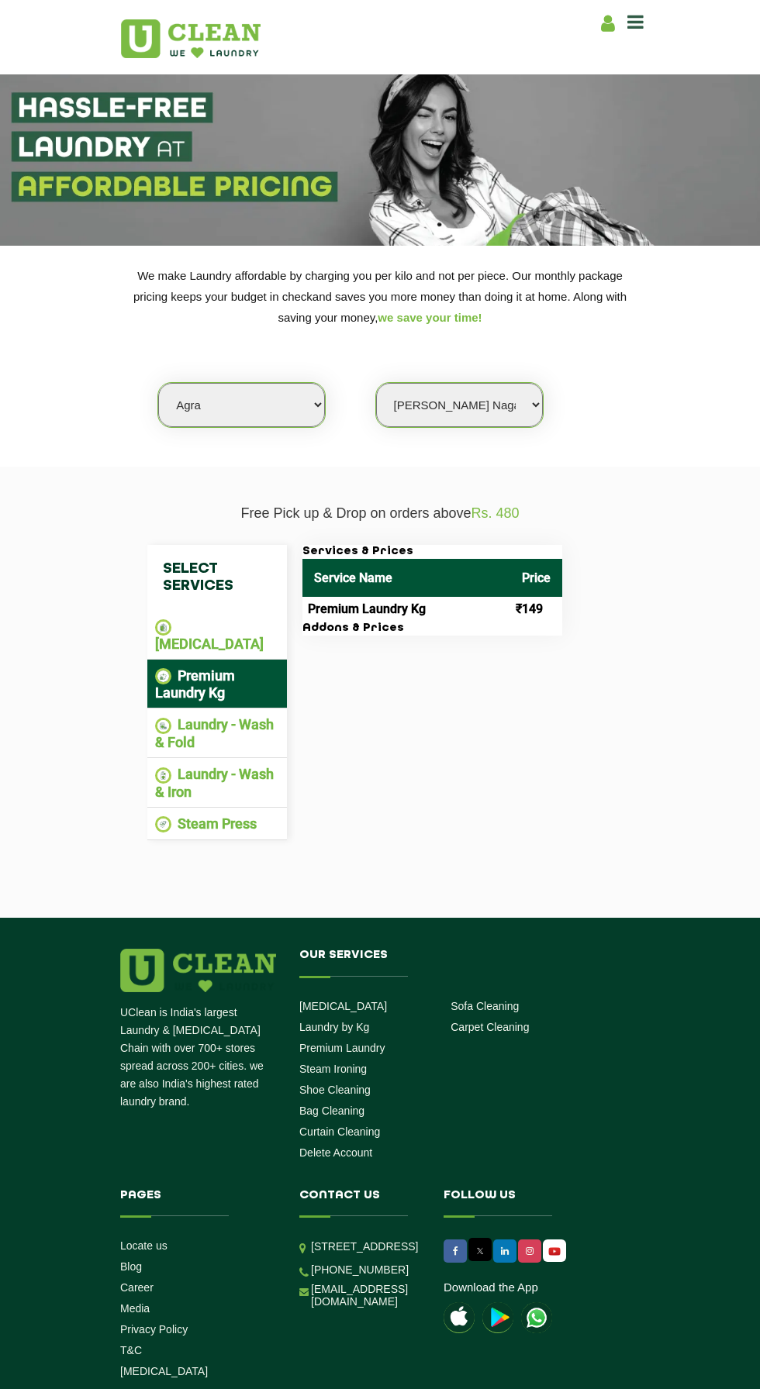
click at [246, 766] on li "Laundry - Wash & Iron" at bounding box center [217, 783] width 124 height 34
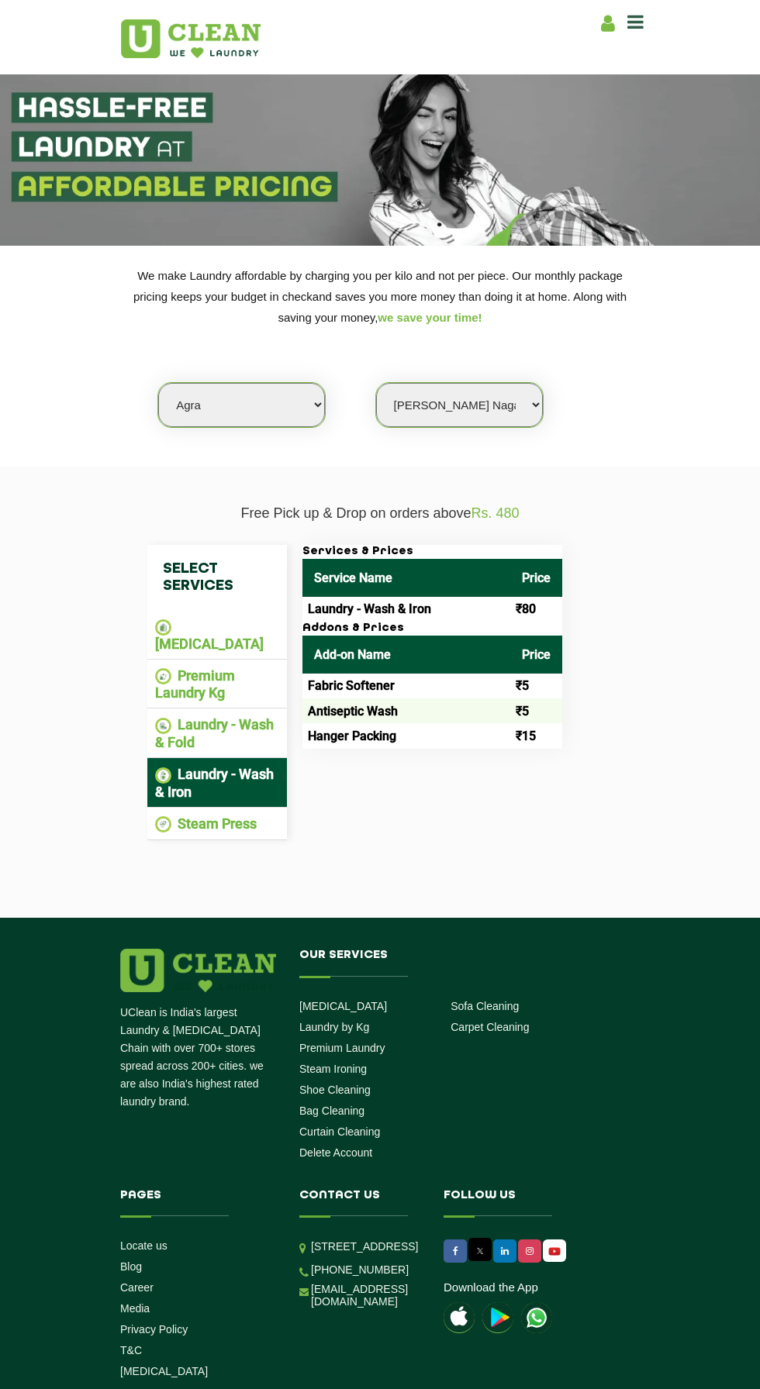
click at [233, 716] on li "Laundry - Wash & Fold" at bounding box center [217, 733] width 124 height 34
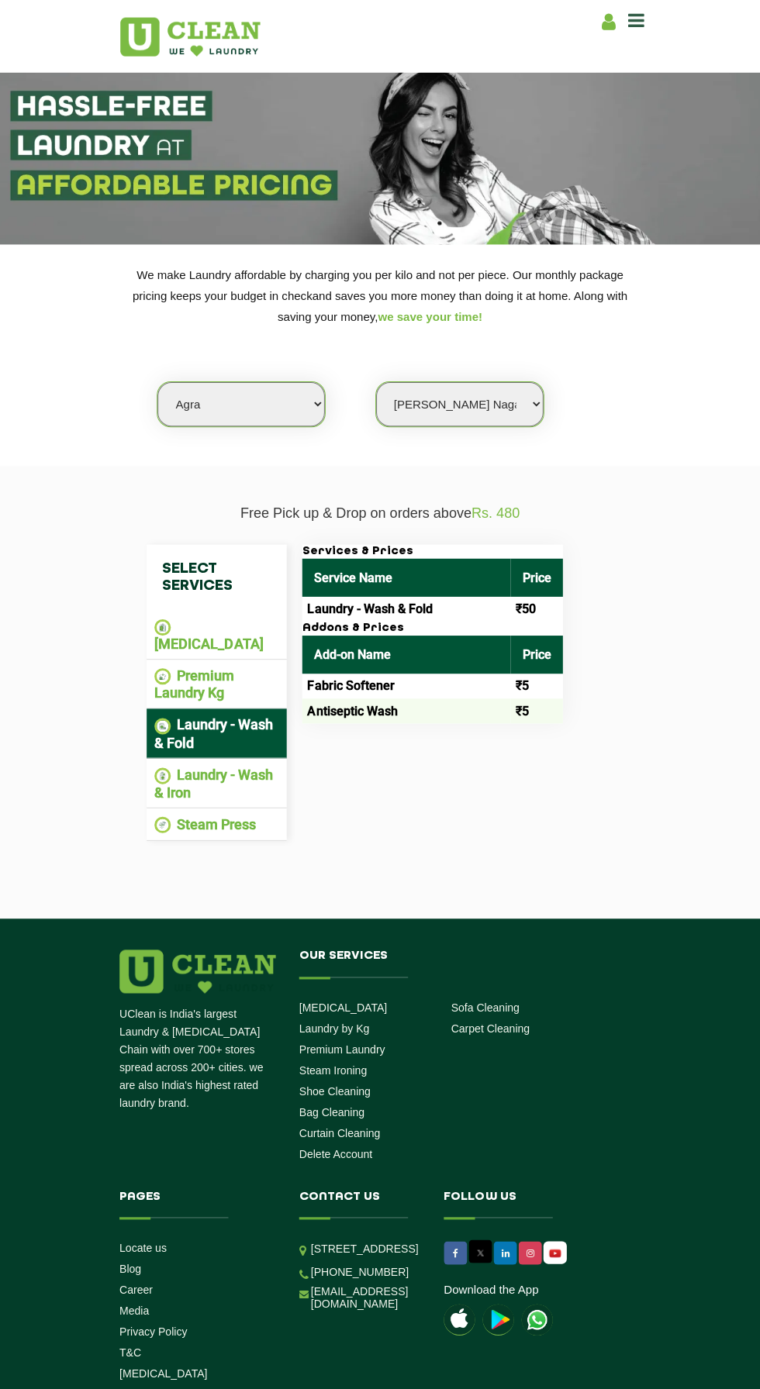
click at [629, 22] on icon at bounding box center [635, 21] width 16 height 19
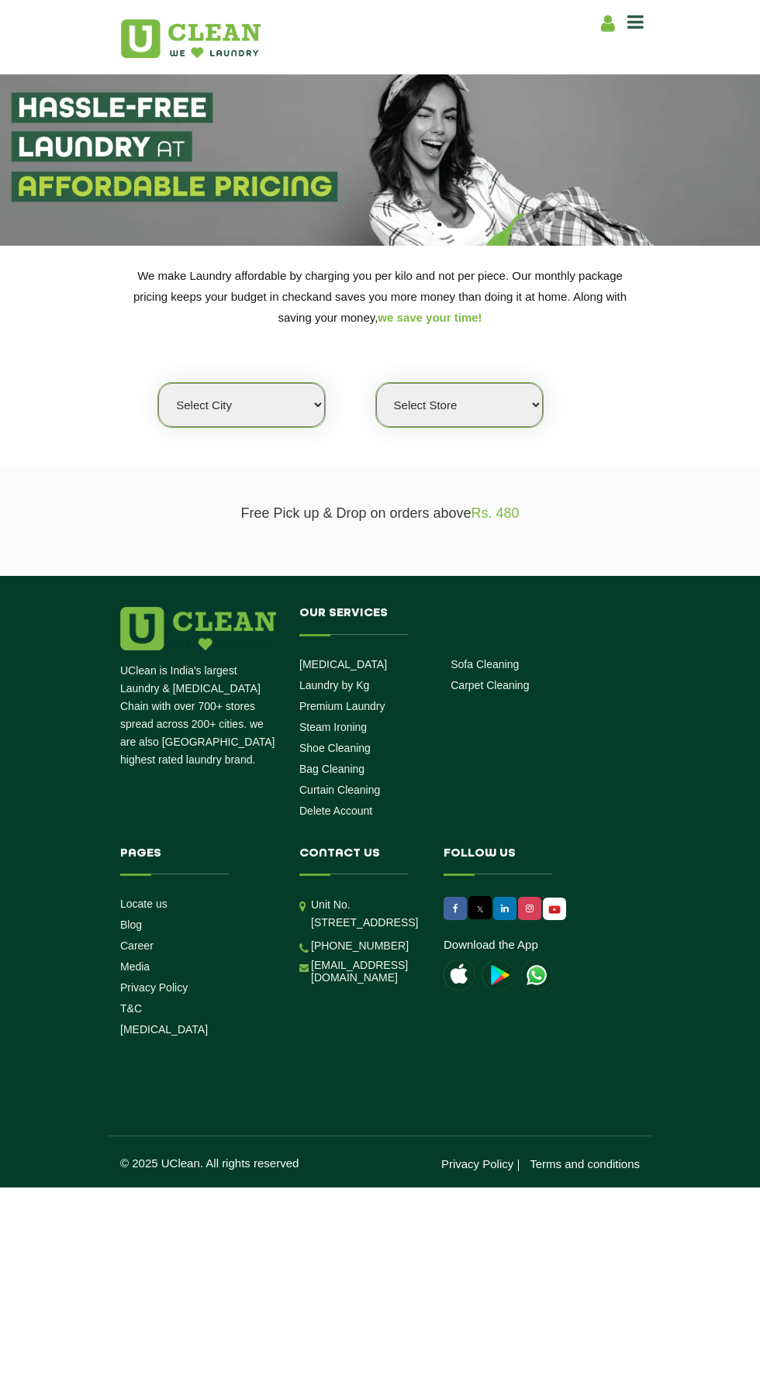
click at [304, 394] on select "Select city [GEOGRAPHIC_DATA] [GEOGRAPHIC_DATA] [GEOGRAPHIC_DATA] [GEOGRAPHIC_D…" at bounding box center [241, 405] width 167 height 44
select select "40"
click at [158, 383] on select "Select city [GEOGRAPHIC_DATA] [GEOGRAPHIC_DATA] [GEOGRAPHIC_DATA] [GEOGRAPHIC_D…" at bounding box center [241, 405] width 167 height 44
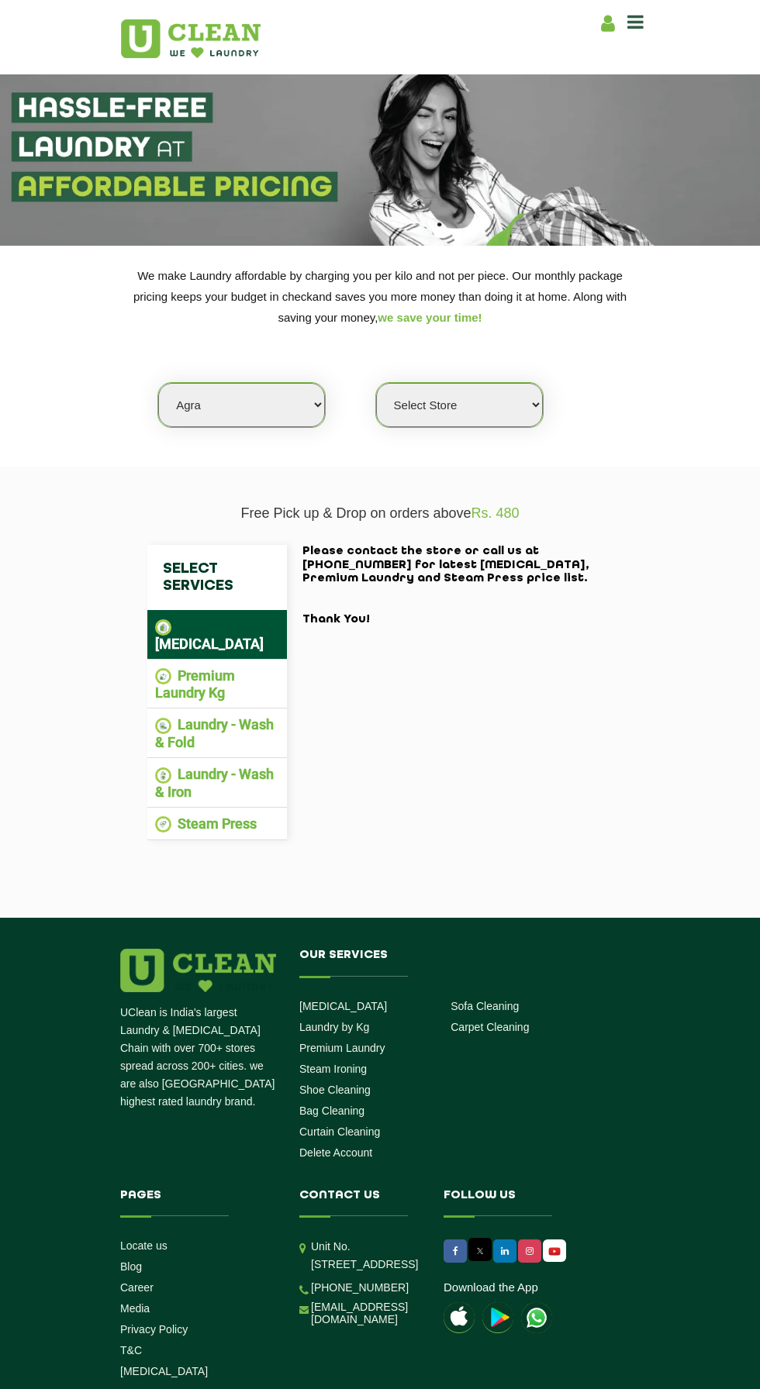
click at [502, 410] on select "Select Store [GEOGRAPHIC_DATA] [PERSON_NAME][GEOGRAPHIC_DATA]" at bounding box center [459, 405] width 167 height 44
select select "595"
click at [376, 383] on select "Select Store [GEOGRAPHIC_DATA] [PERSON_NAME][GEOGRAPHIC_DATA]" at bounding box center [459, 405] width 167 height 44
click at [228, 671] on li "Premium Laundry Kg" at bounding box center [217, 684] width 124 height 34
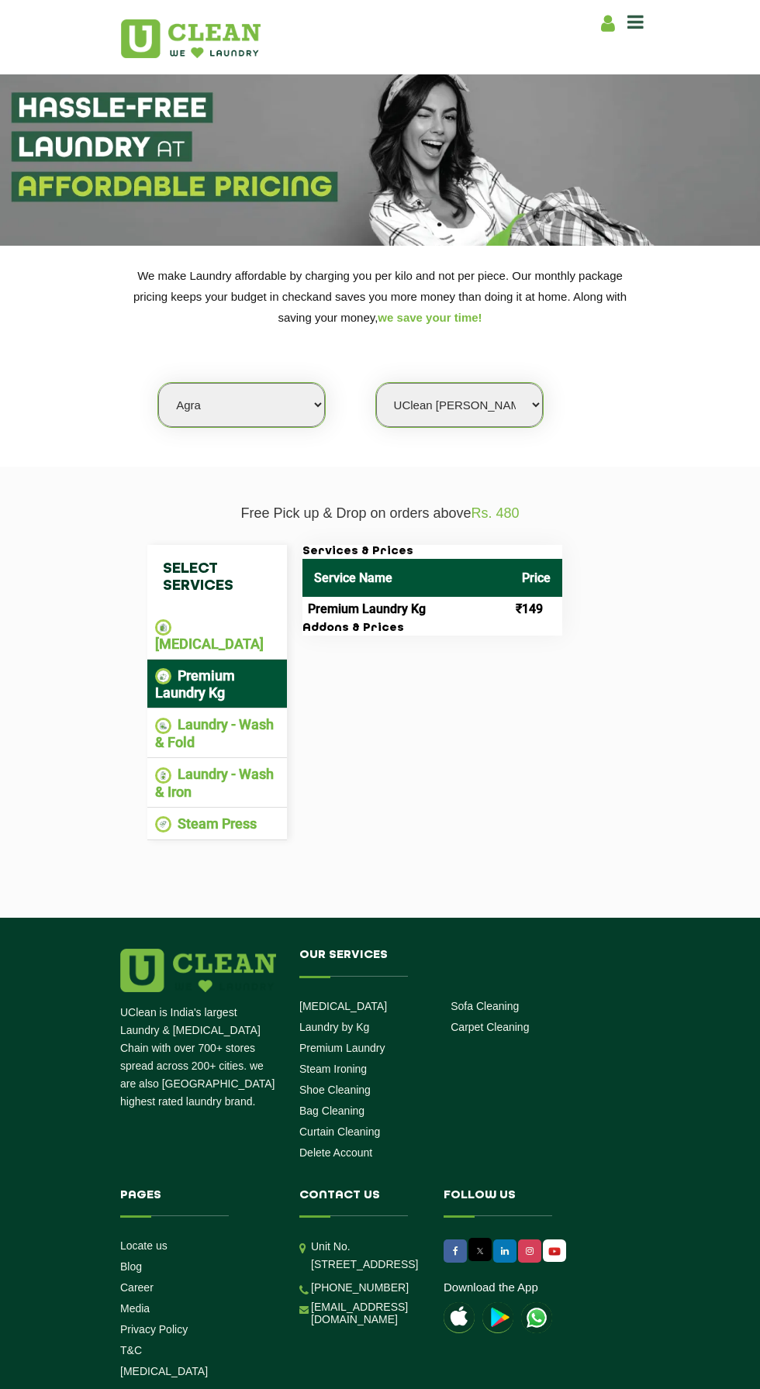
click at [240, 724] on li "Laundry - Wash & Fold" at bounding box center [217, 733] width 124 height 34
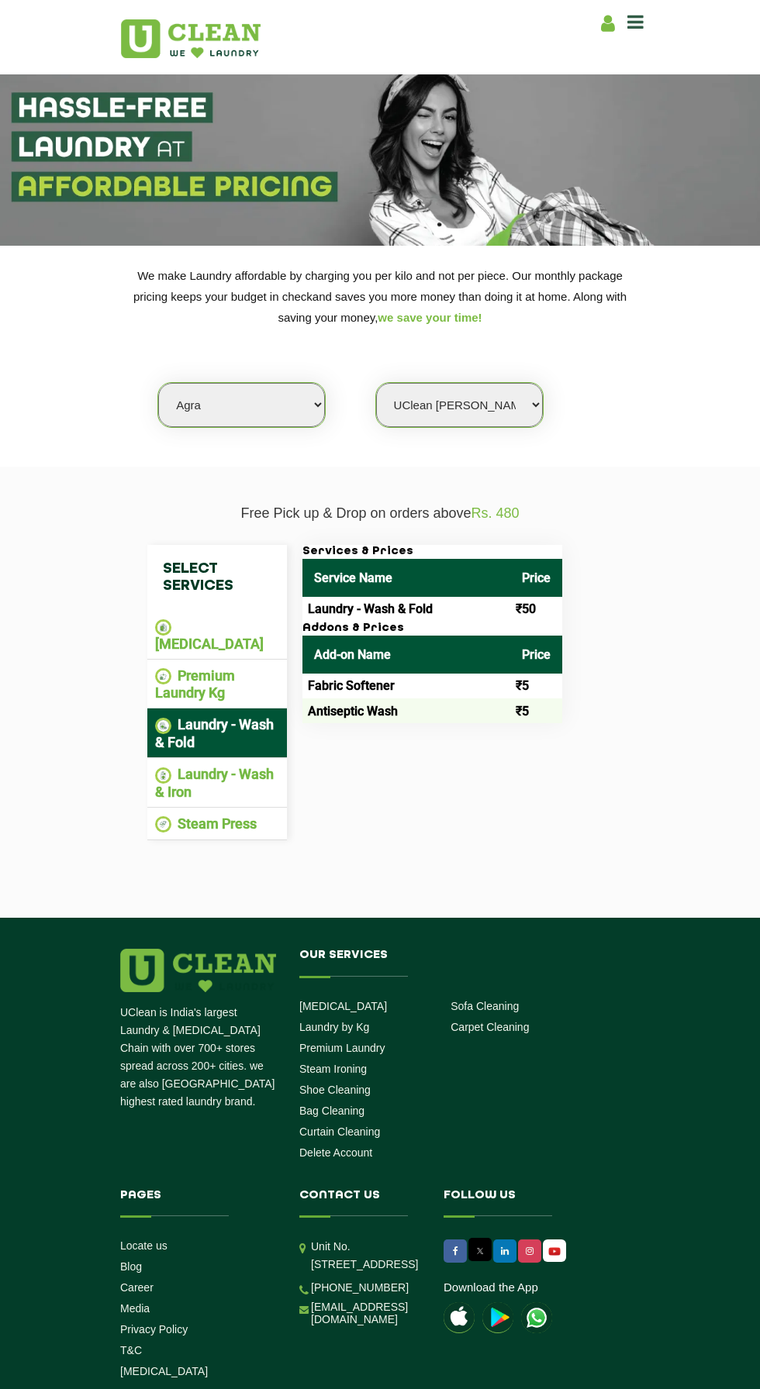
scroll to position [32, 0]
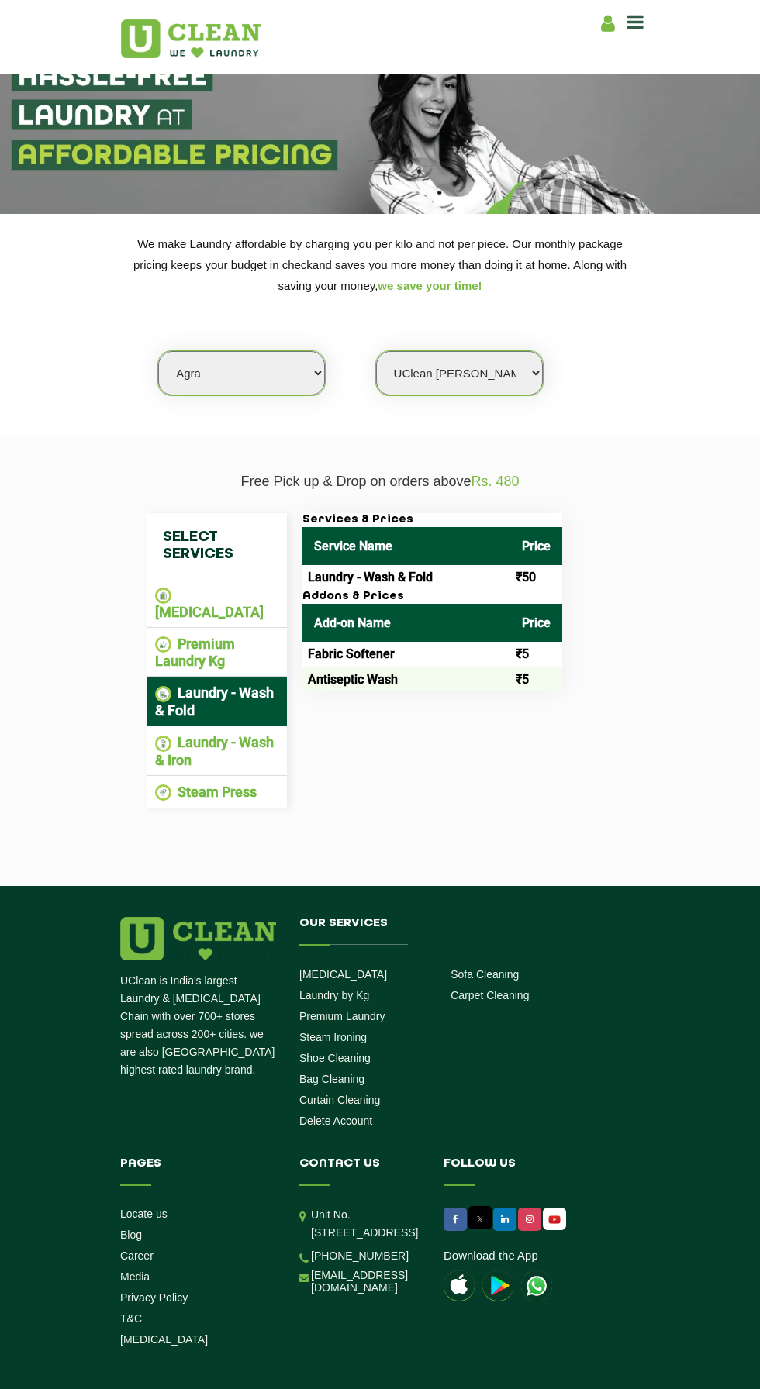
click at [236, 734] on li "Laundry - Wash & Iron" at bounding box center [217, 751] width 124 height 34
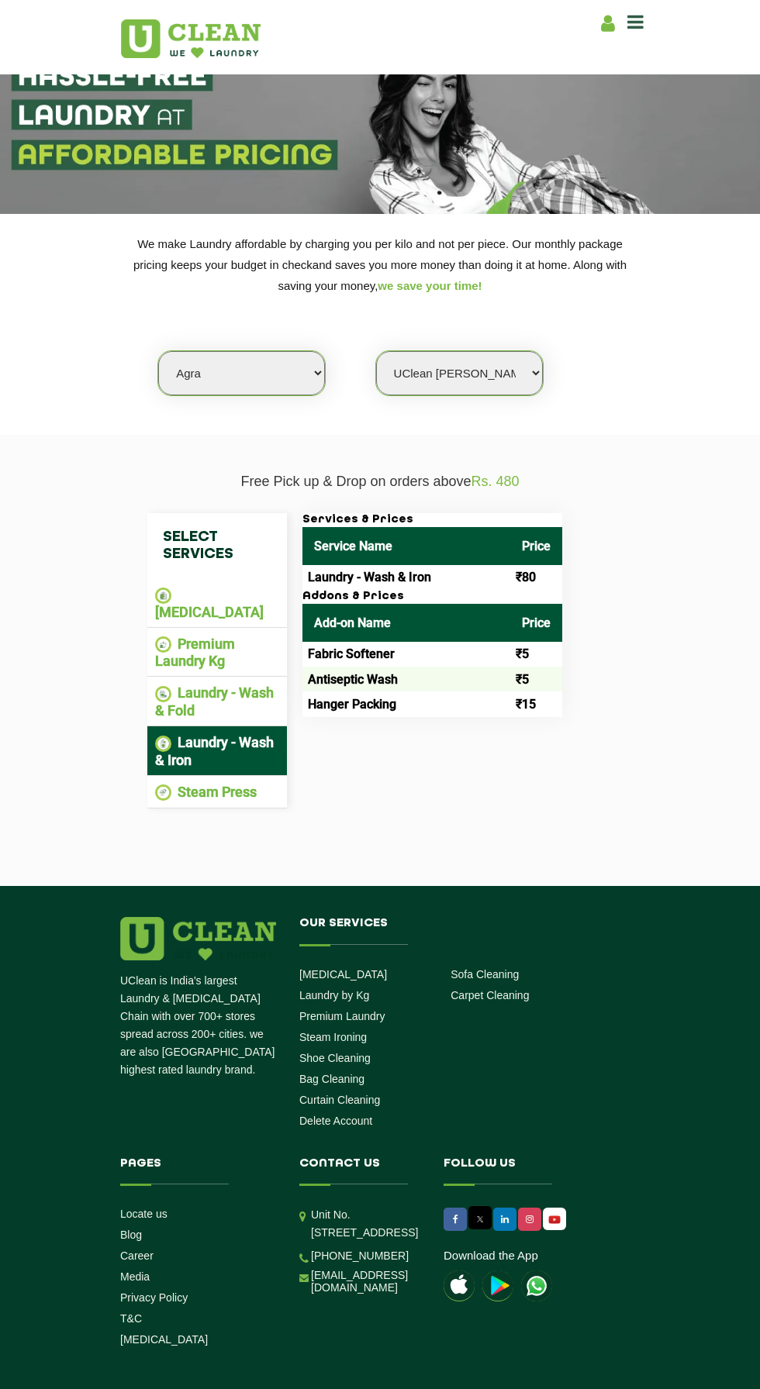
click at [650, 684] on div "Select Services Dry Cleaning Premium Laundry Kg Laundry - Wash & Fold Laundry -…" at bounding box center [380, 661] width 543 height 342
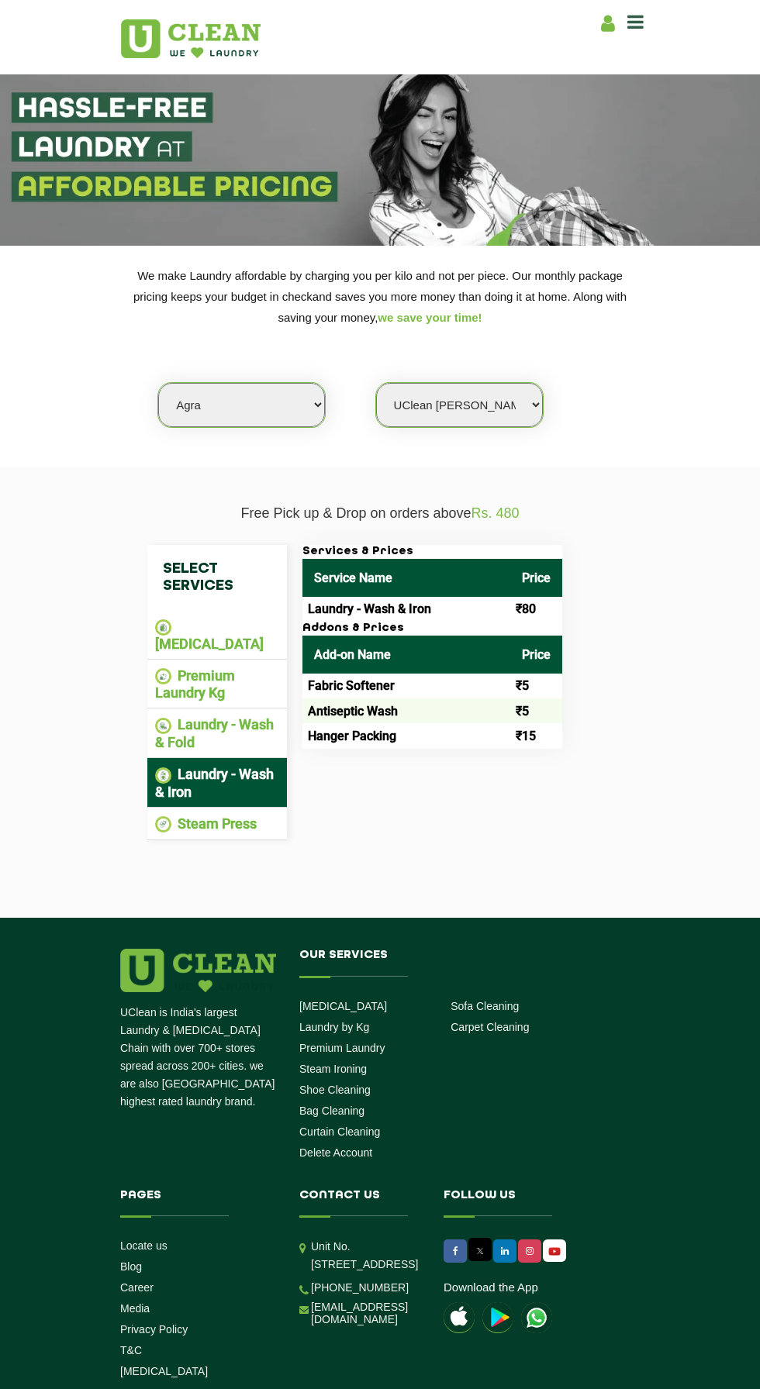
scroll to position [36, 0]
